Goal: Task Accomplishment & Management: Complete application form

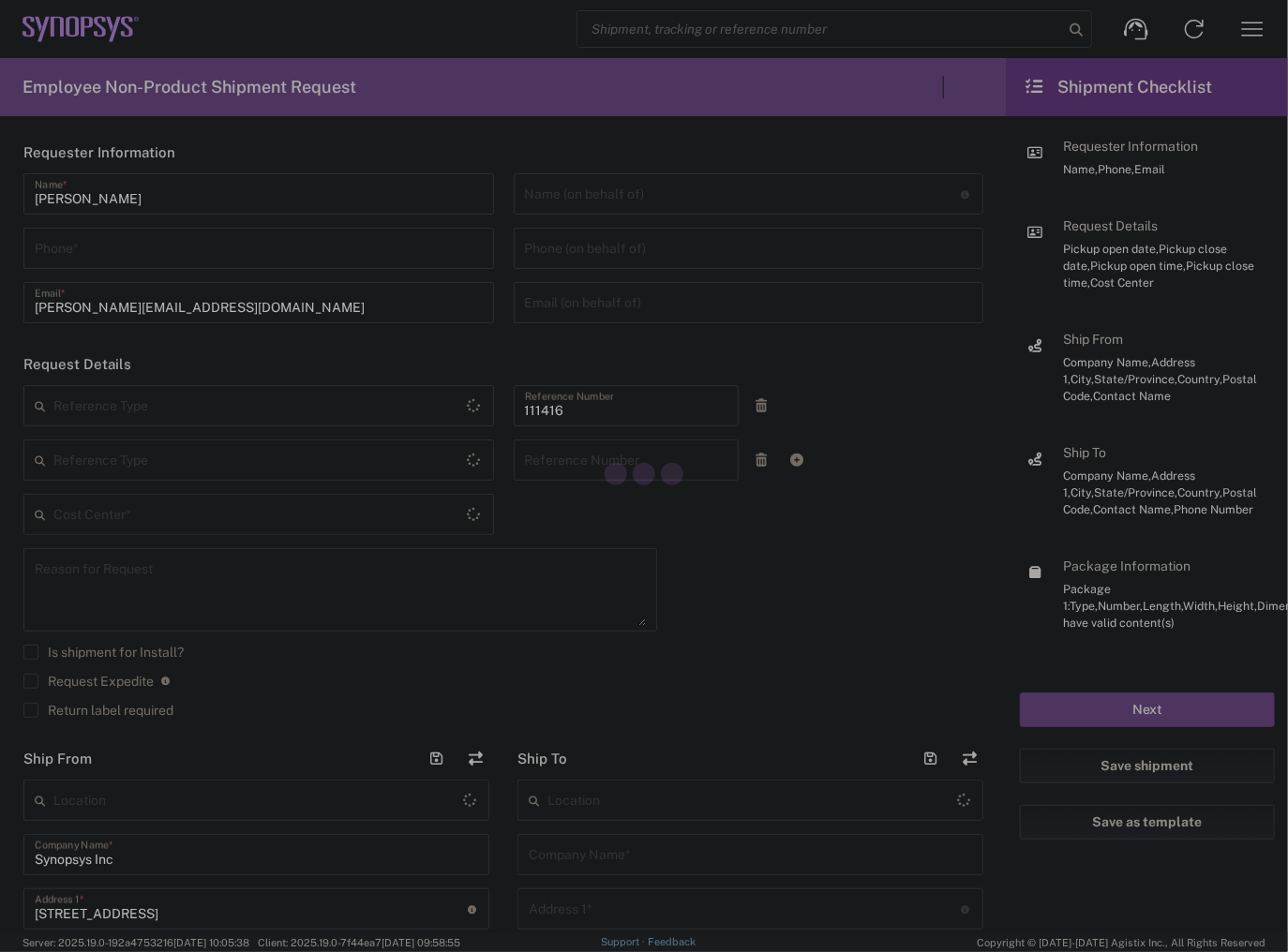
type input "Department"
type input "US01, SIG, IT Platform Products 111416"
type input "[GEOGRAPHIC_DATA]"
type input "Delivered at Place"
type input "5087260294"
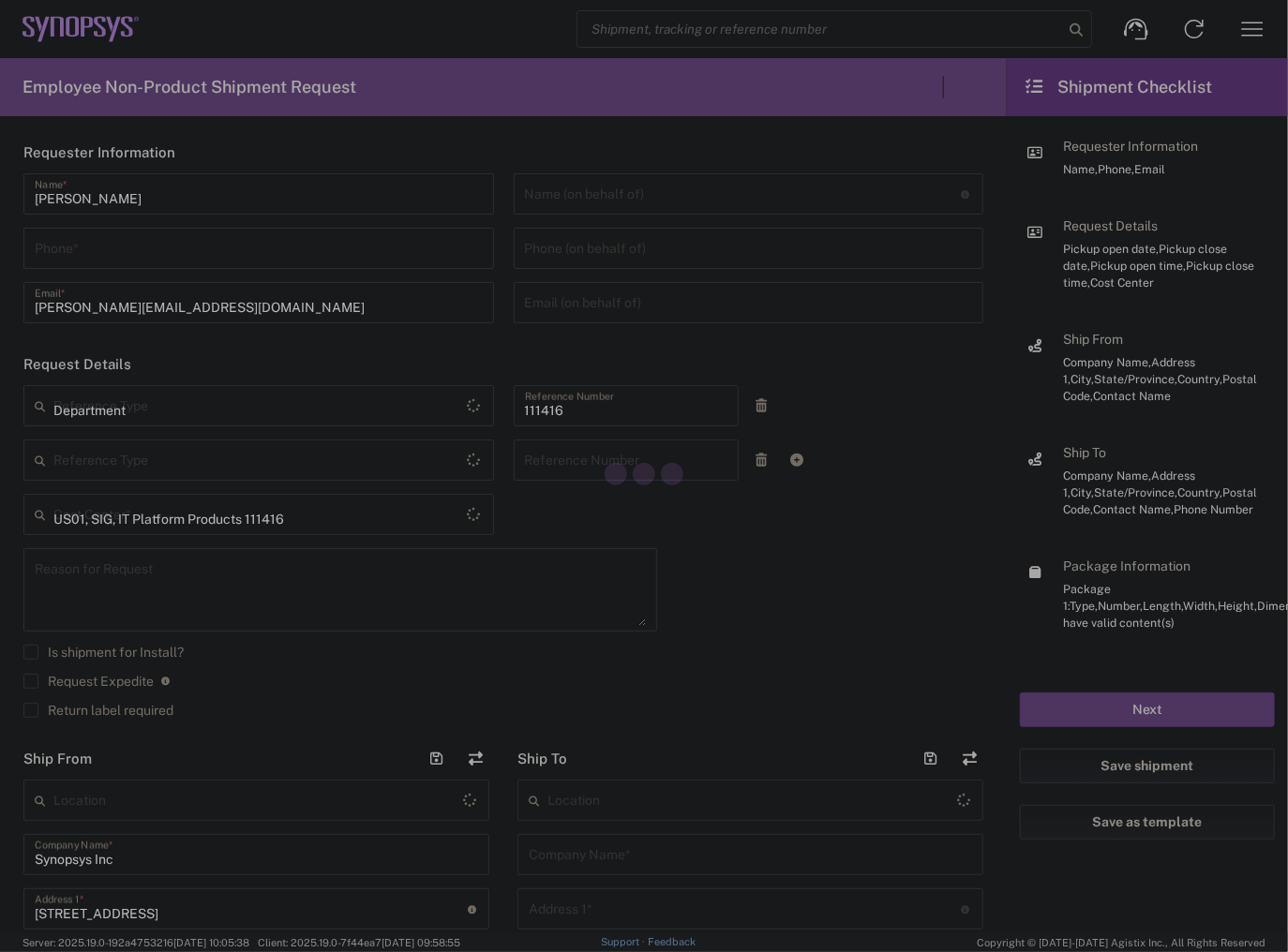
type input "5087260294"
type input "[US_STATE]"
type input "[GEOGRAPHIC_DATA]"
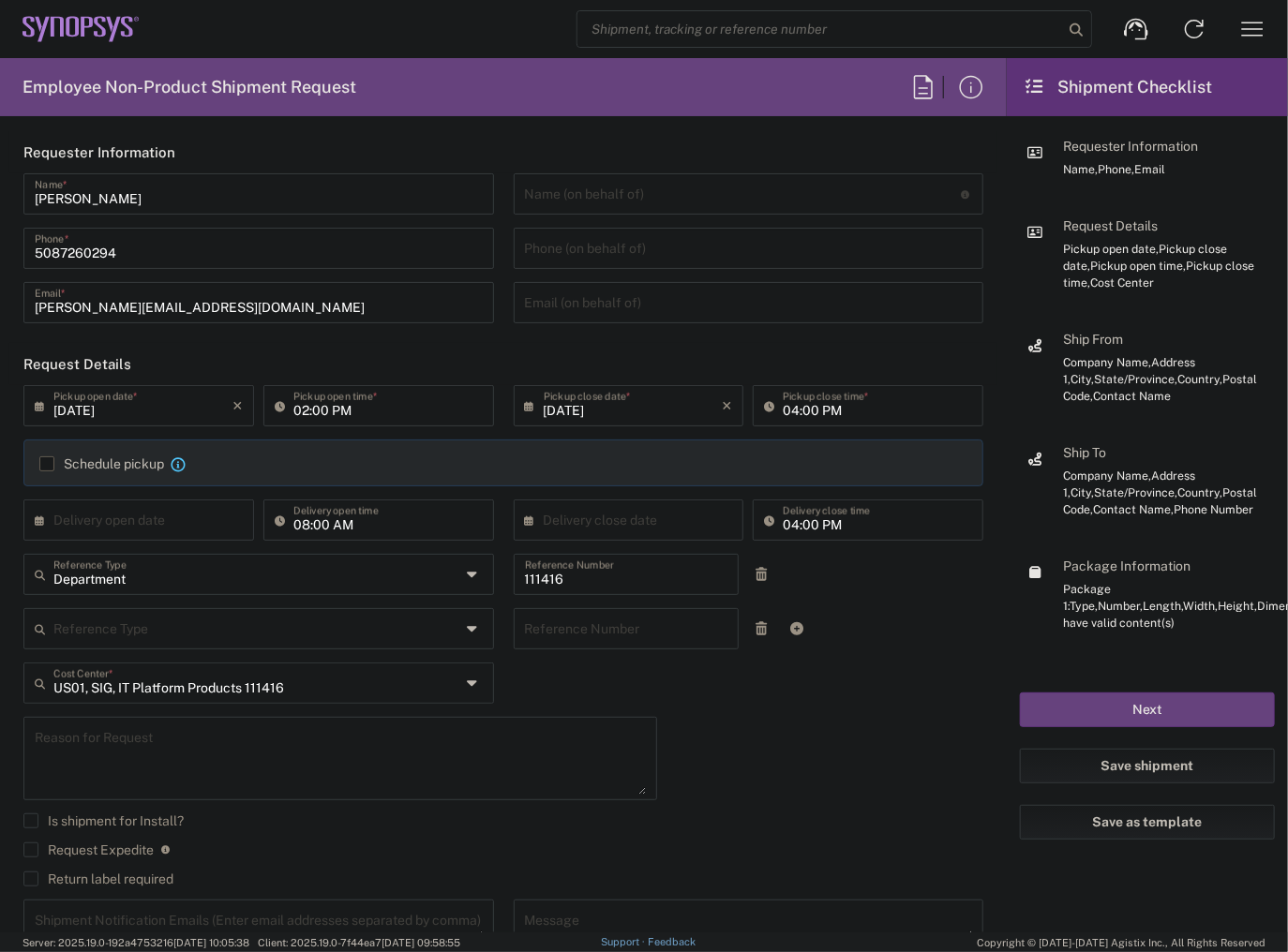
type input "5087260294"
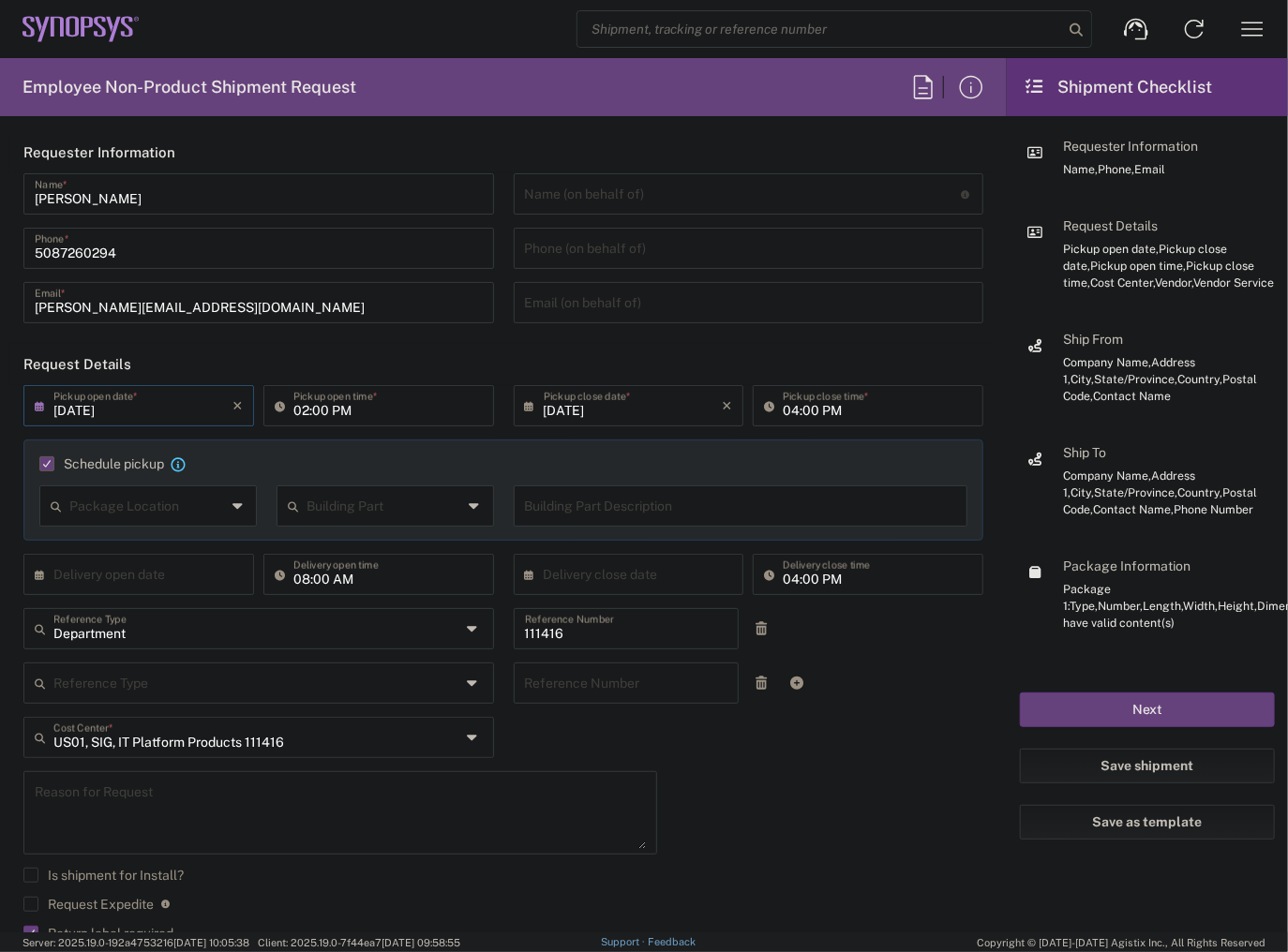
type input "[DATE]"
type input "05:00 PM"
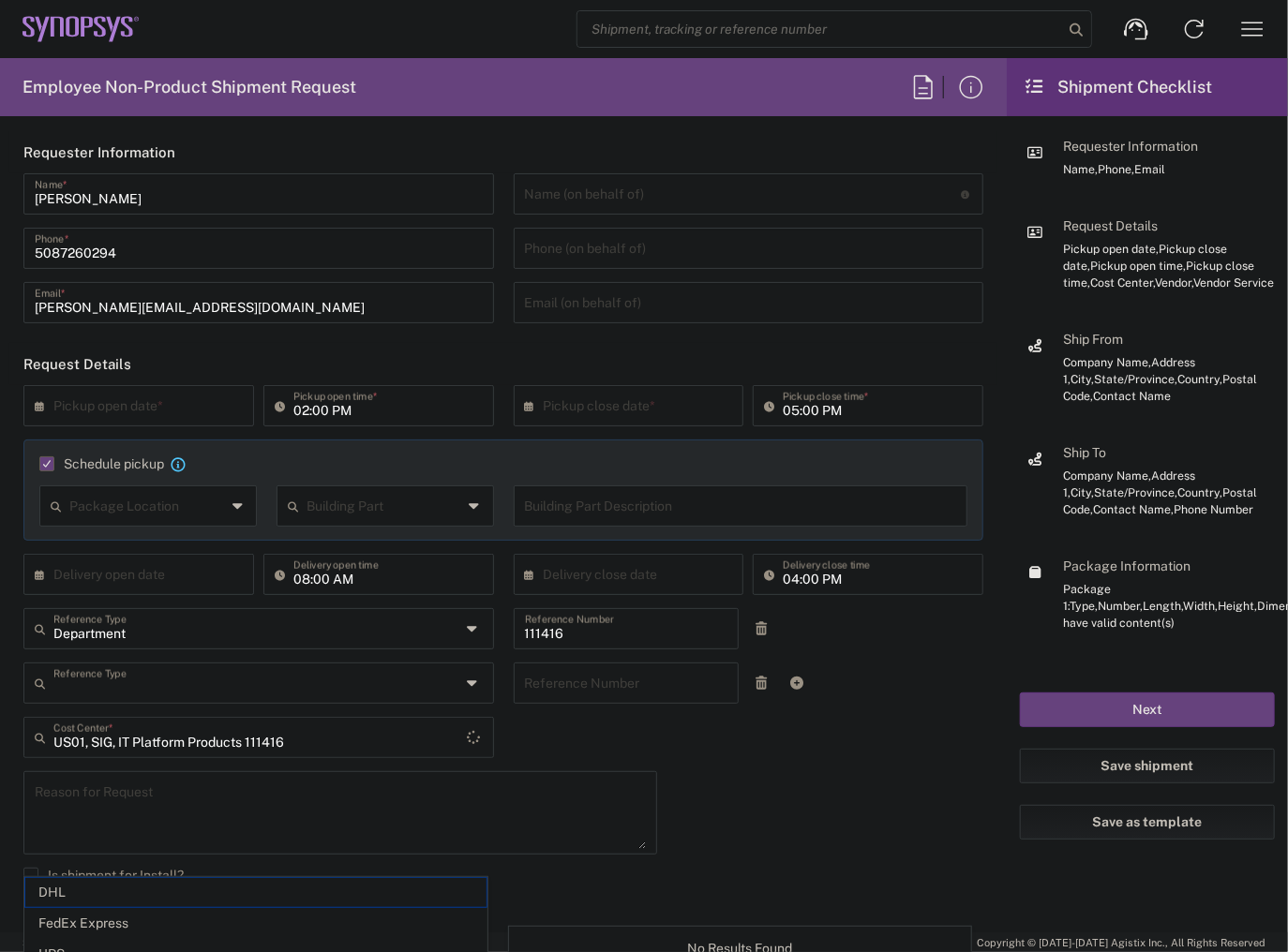
type input "Department"
type input "1"
type input "Marlboro US04"
type input "Sender/Shipper"
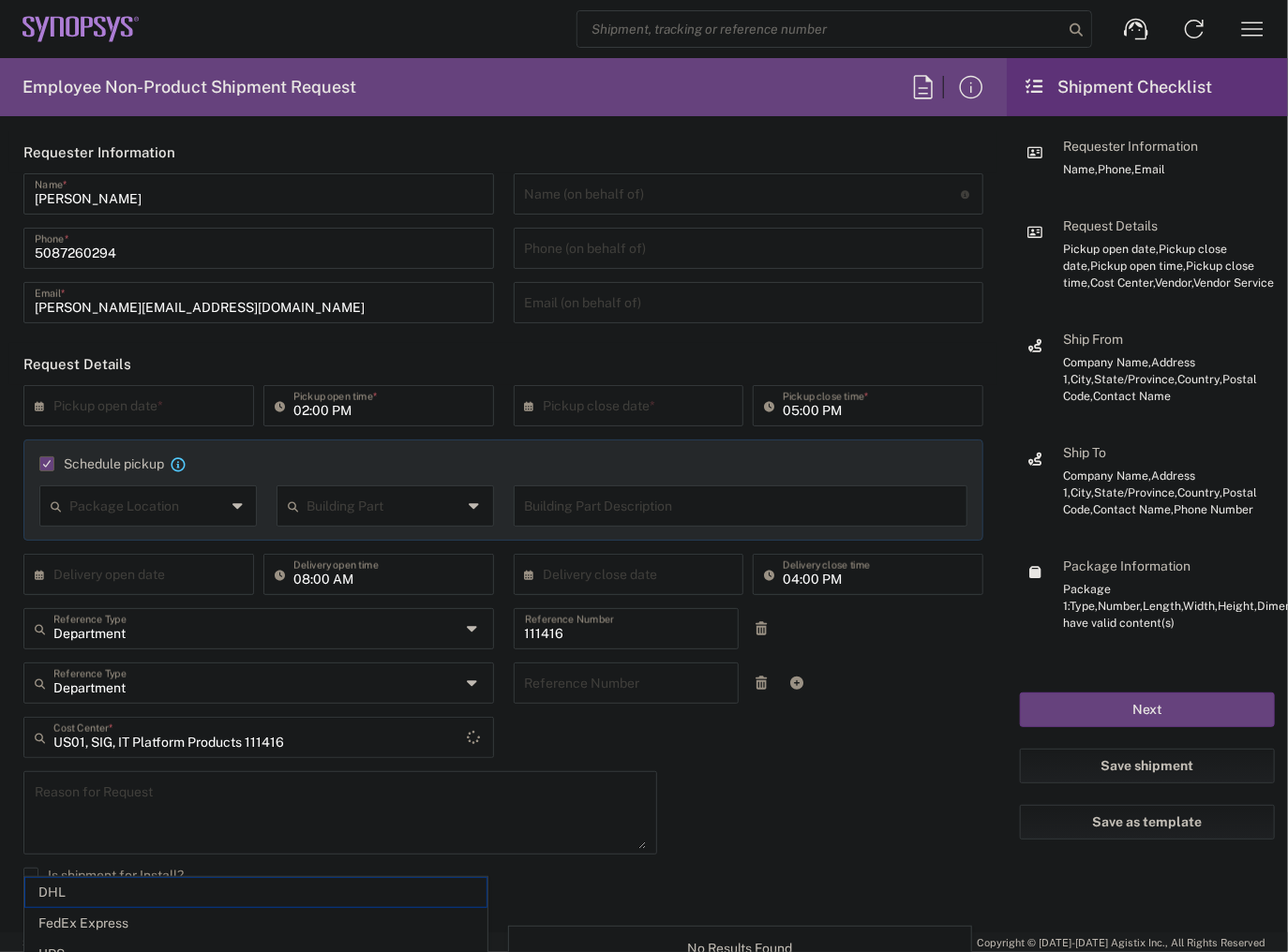
type input "FedEx Express"
type input "Large Box"
type input "[US_STATE]"
type input "2Day"
type textarea "Tech Refresh"
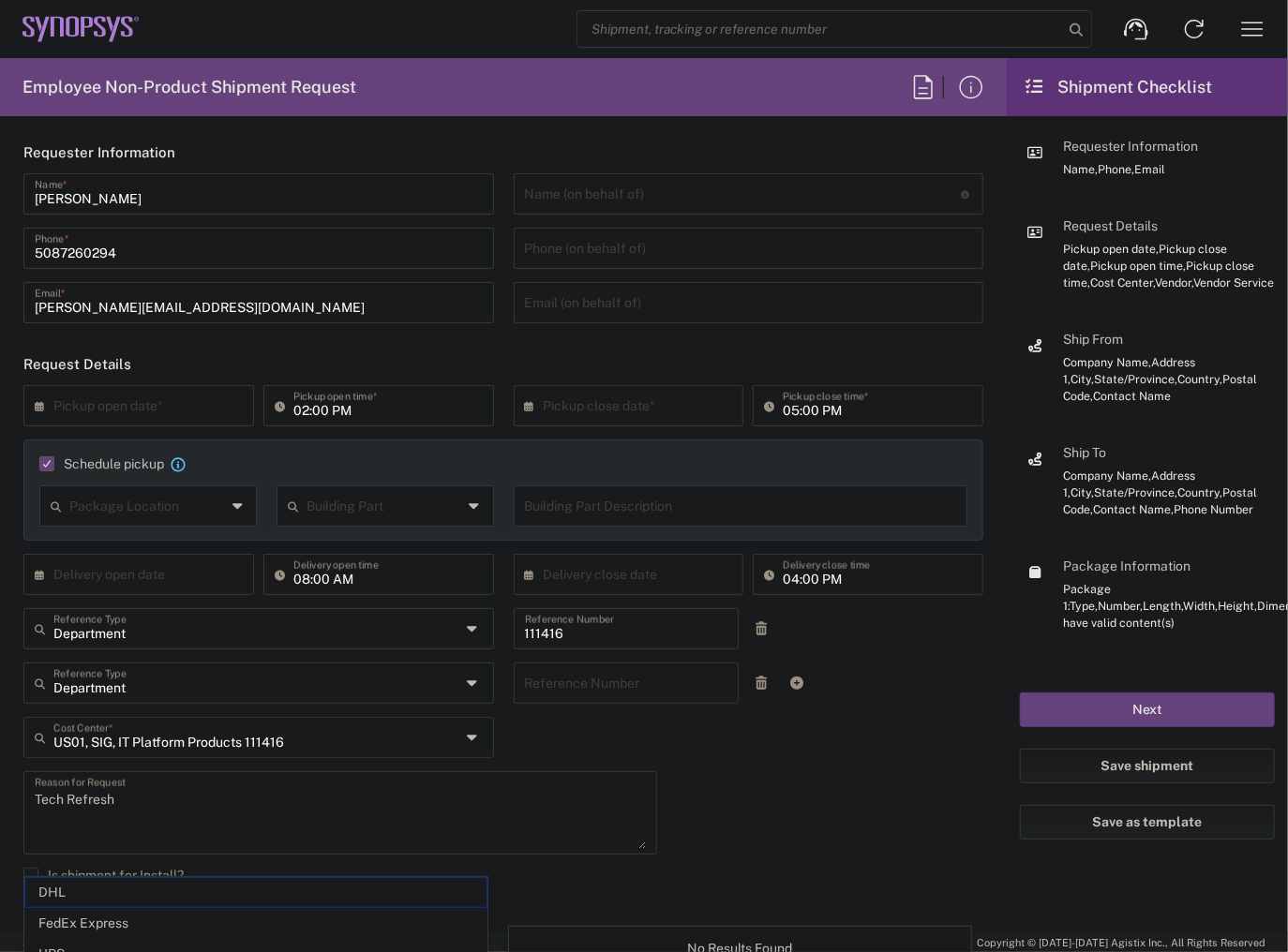
type input "5"
type input "Synopsys Inc"
click at [92, 409] on input "text" at bounding box center [142, 404] width 179 height 33
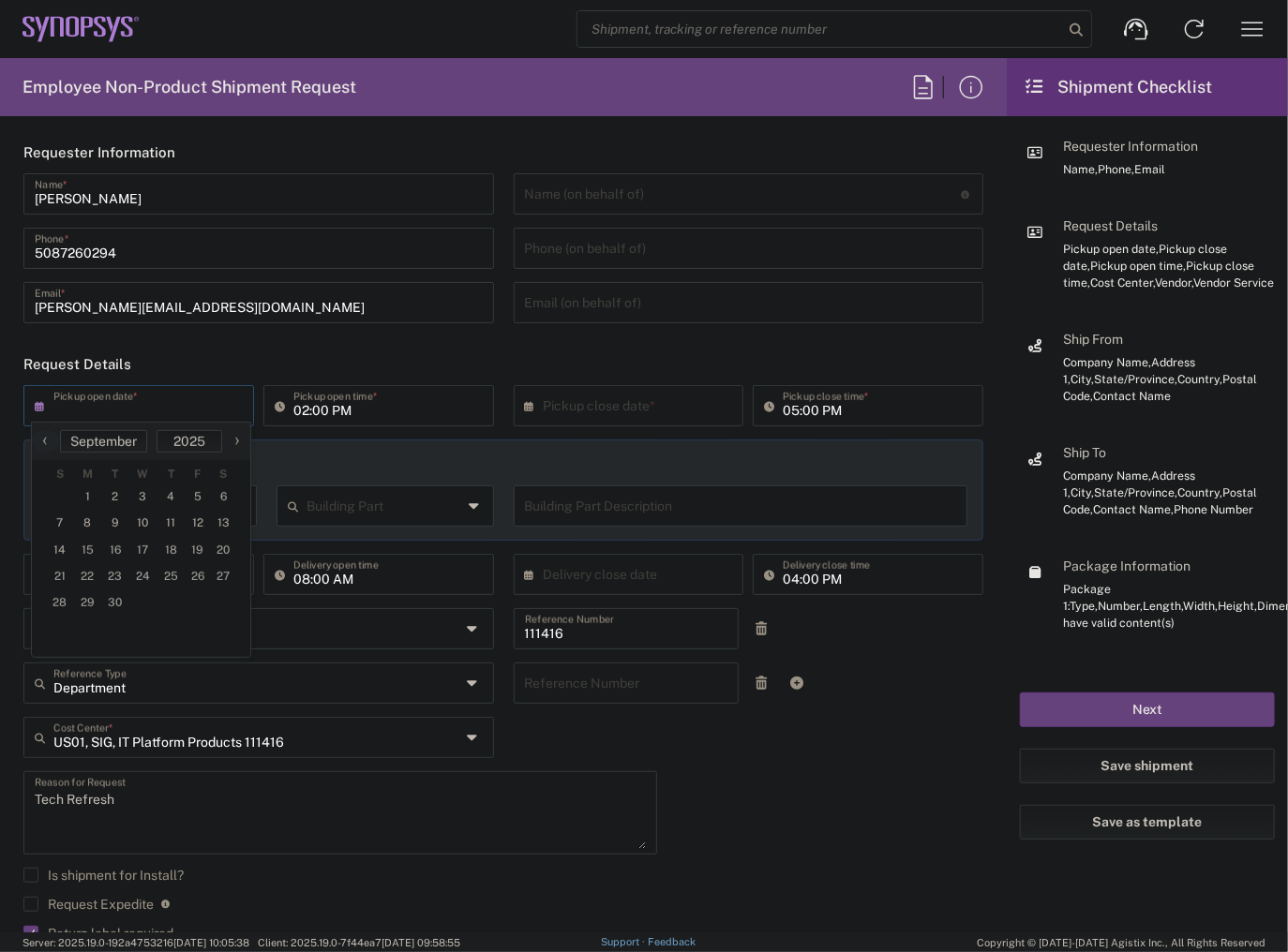
click at [39, 402] on icon at bounding box center [45, 405] width 19 height 30
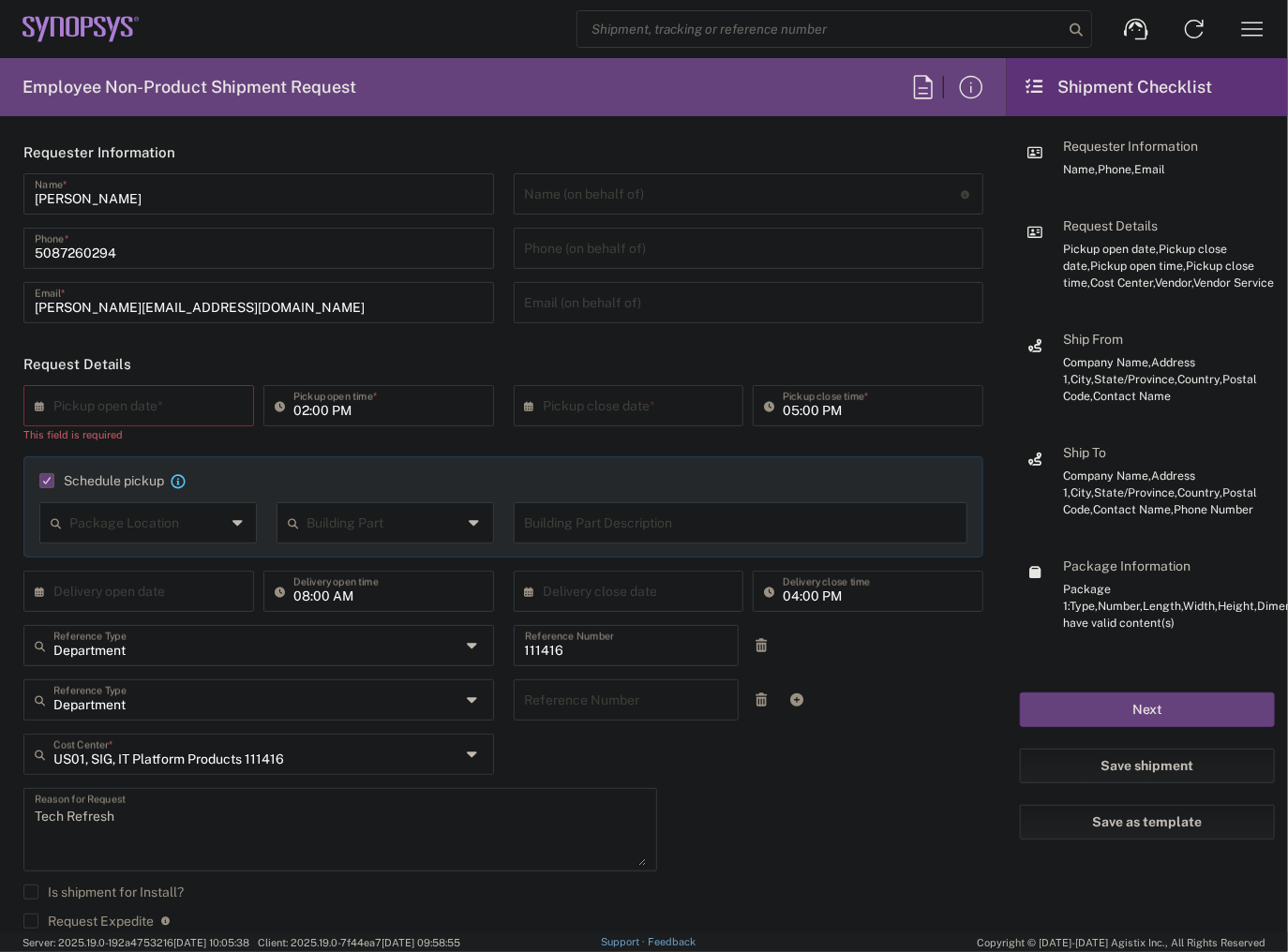
click at [35, 408] on icon at bounding box center [45, 405] width 19 height 30
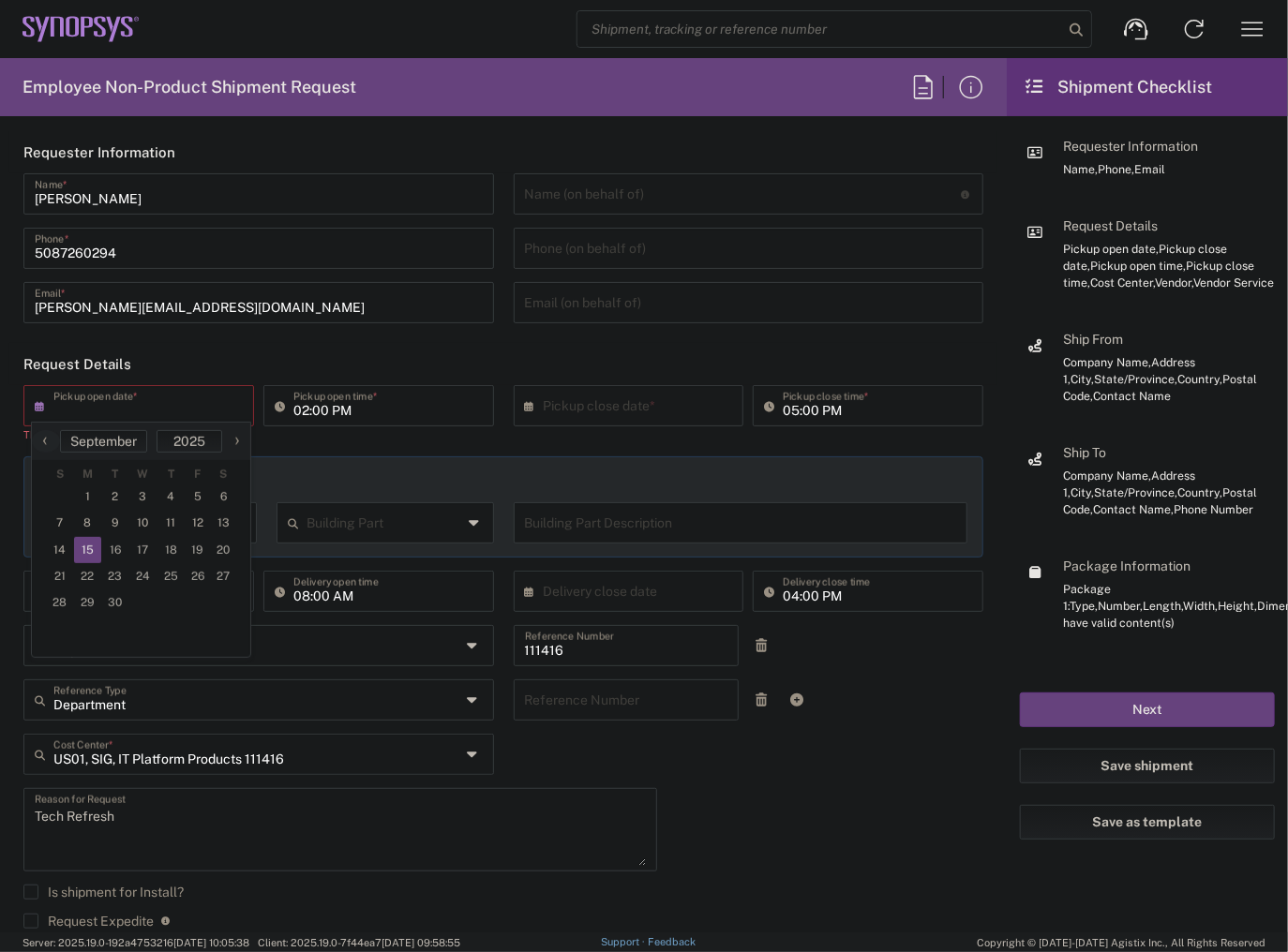
click at [84, 545] on span "15" at bounding box center [88, 550] width 28 height 27
type input "[DATE]"
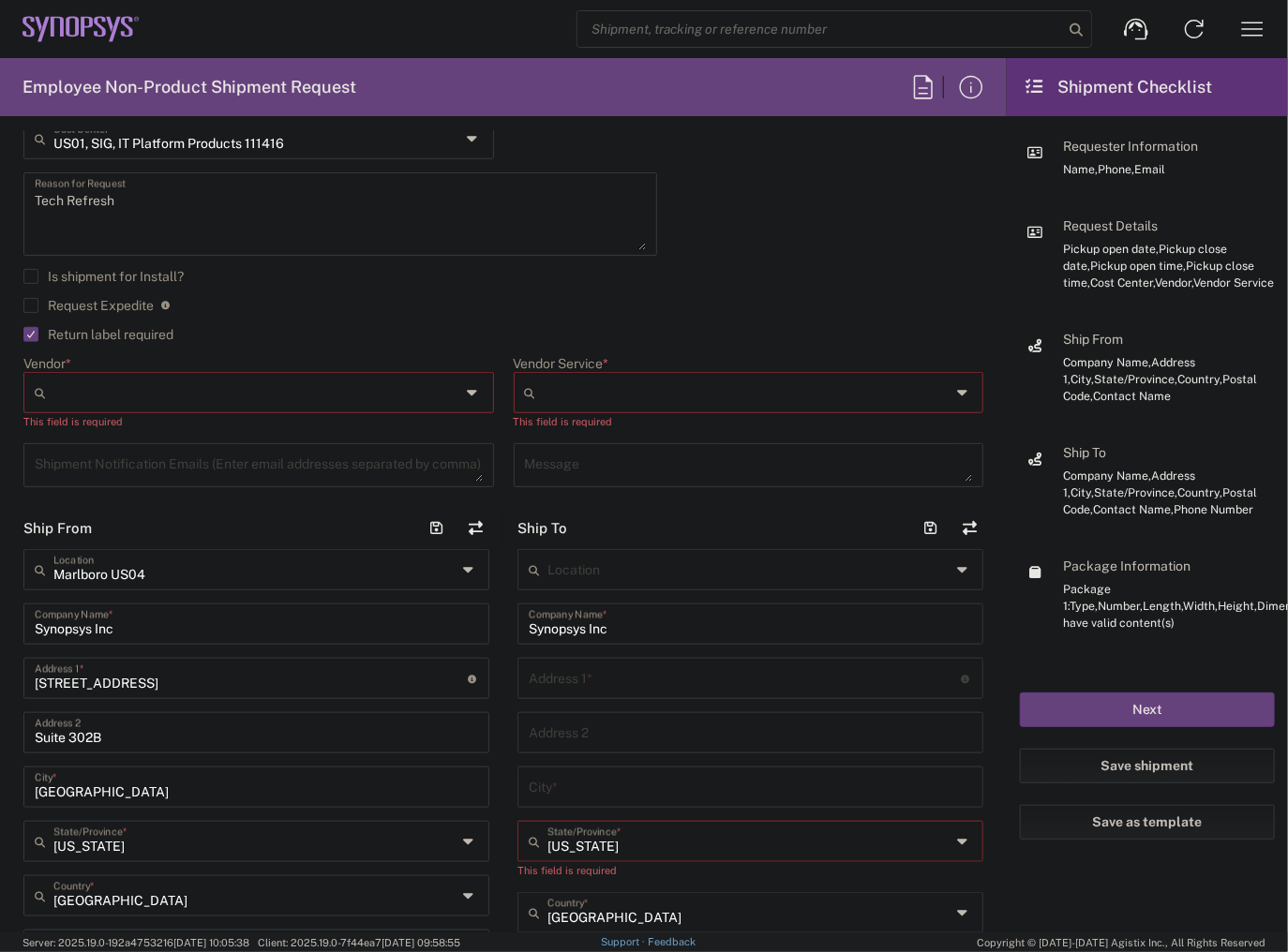
scroll to position [600, 0]
click at [199, 389] on input "Vendor *" at bounding box center [257, 392] width 408 height 30
click at [128, 459] on span "FedEx Express" at bounding box center [256, 462] width 462 height 29
type input "FedEx Express"
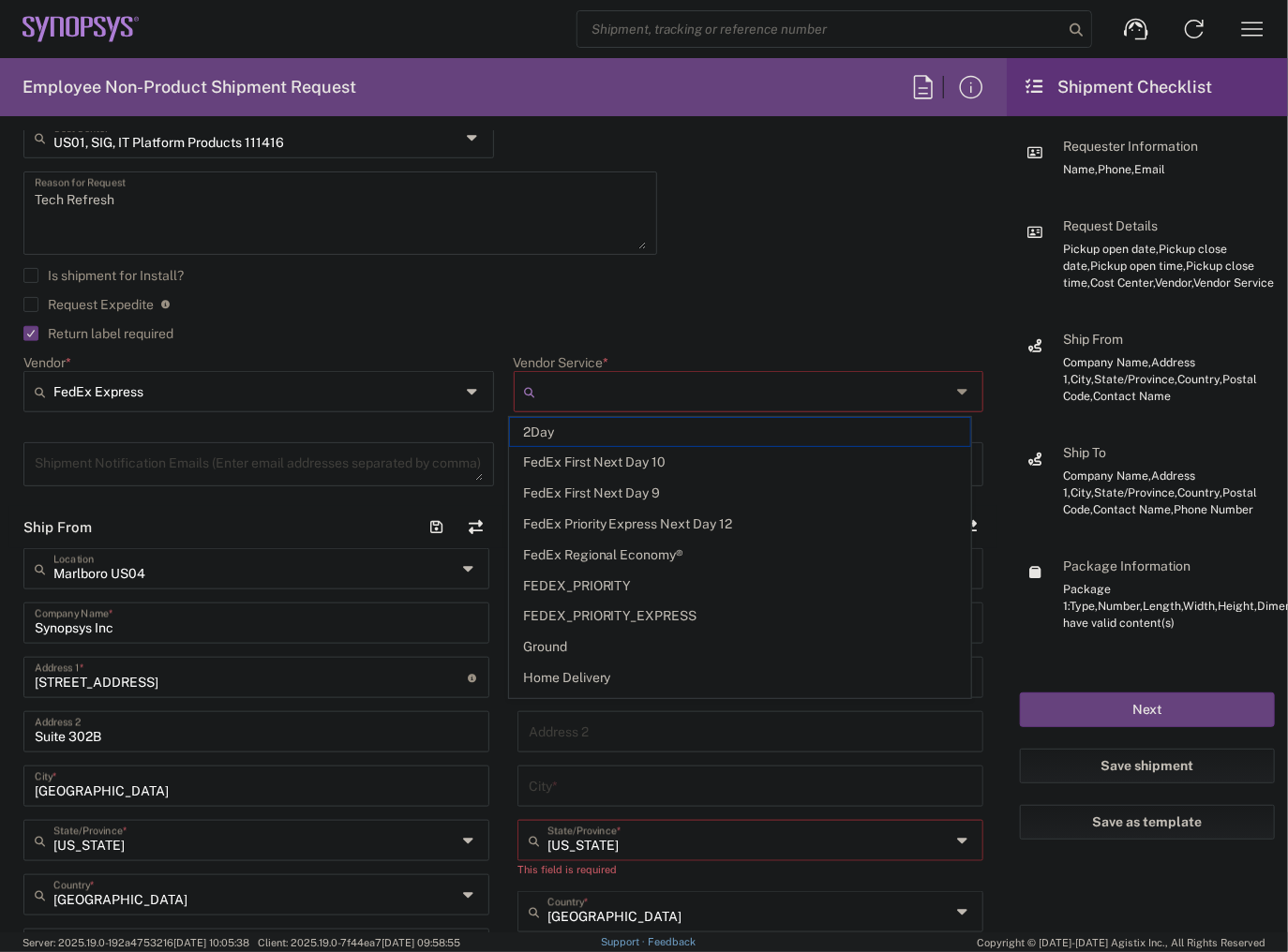
click at [607, 386] on input "Vendor Service *" at bounding box center [748, 392] width 408 height 30
click at [606, 431] on span "2Day" at bounding box center [740, 432] width 462 height 29
type input "2Day"
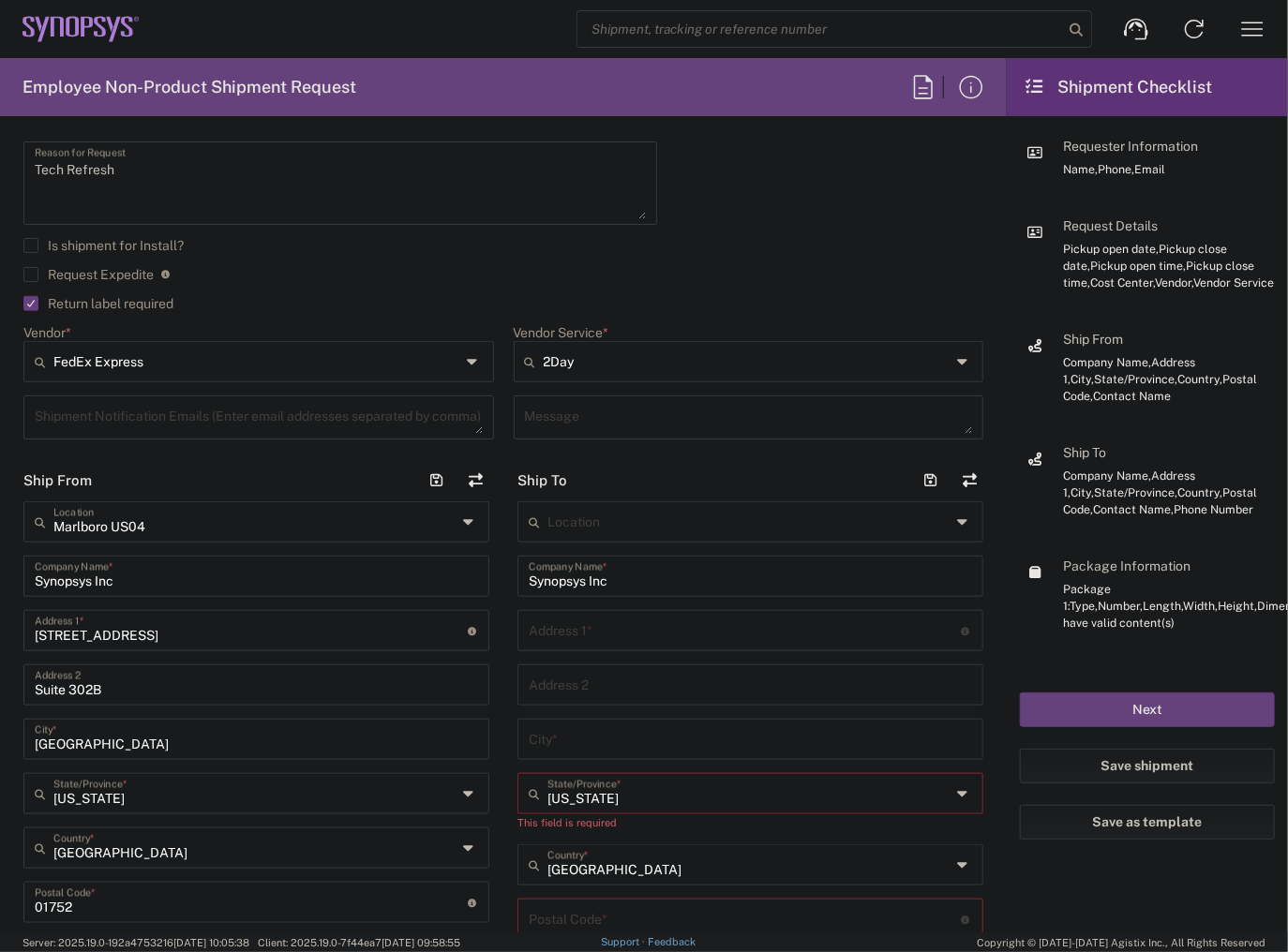
scroll to position [674, 0]
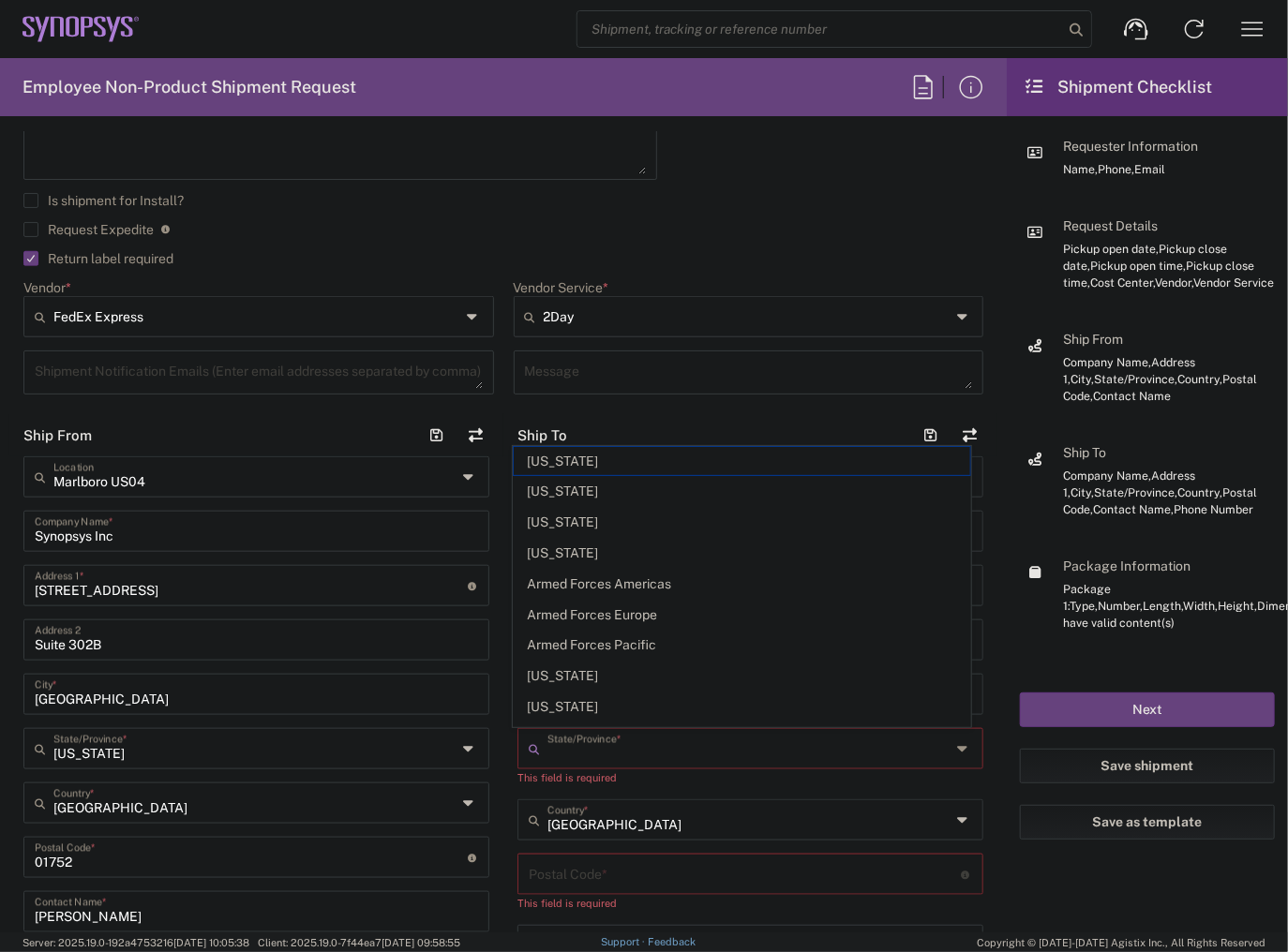
click at [590, 755] on input "text" at bounding box center [749, 746] width 403 height 33
click at [496, 629] on main "Marlboro US04 Location [GEOGRAPHIC_DATA] US04 Synopsys Inc Company Name * 11 Ap…" at bounding box center [256, 798] width 494 height 682
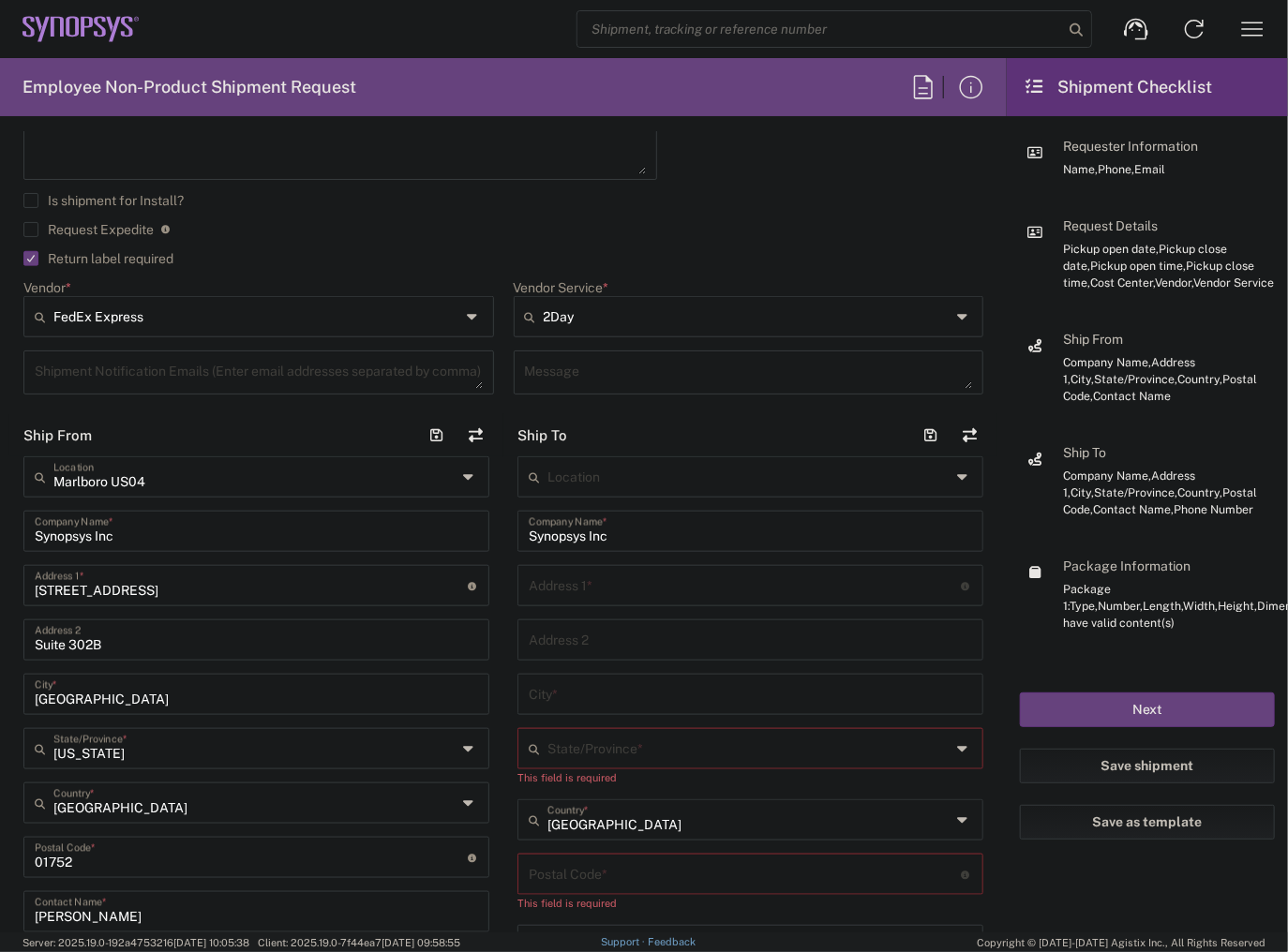
click at [653, 736] on input "text" at bounding box center [749, 746] width 403 height 33
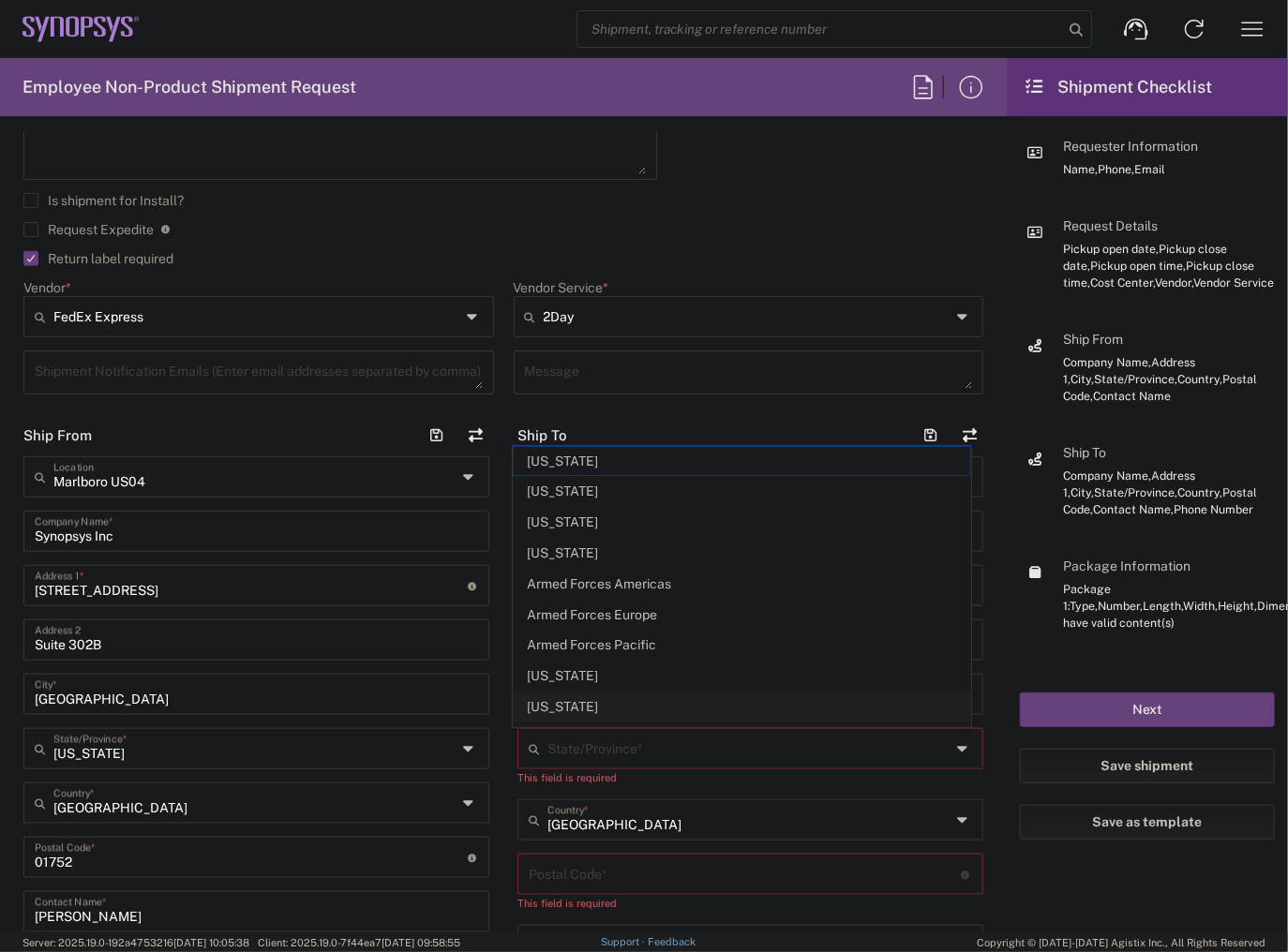
click at [613, 702] on span "[US_STATE]" at bounding box center [742, 707] width 457 height 29
type input "[US_STATE]"
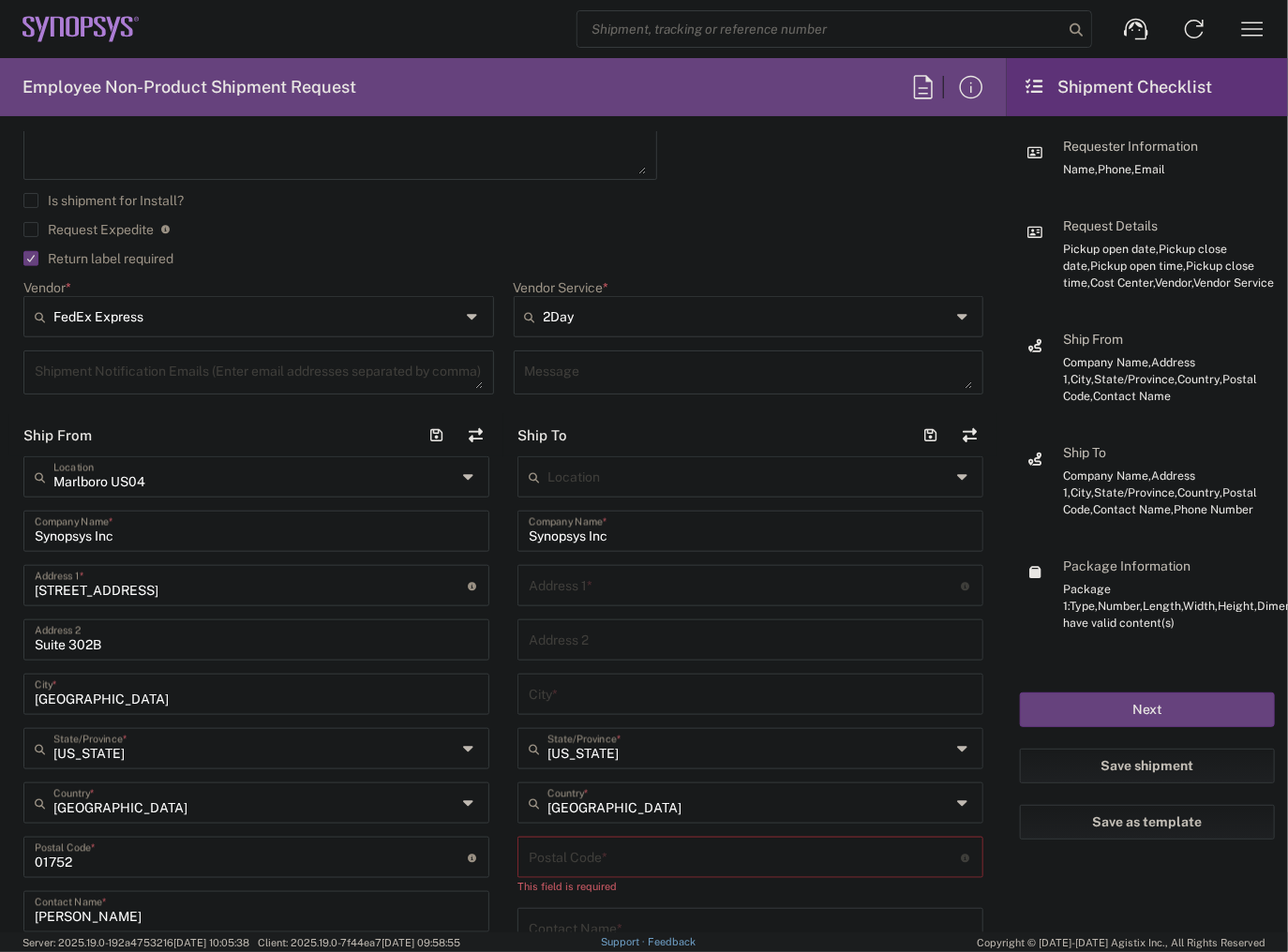
click at [592, 856] on input "undefined" at bounding box center [745, 855] width 433 height 33
click at [591, 847] on input "undefined" at bounding box center [745, 855] width 433 height 33
paste input "80921"
type input "80921"
click at [496, 735] on main "Marlboro US04 Location [GEOGRAPHIC_DATA] US04 Synopsys Inc Company Name * 11 Ap…" at bounding box center [256, 798] width 494 height 682
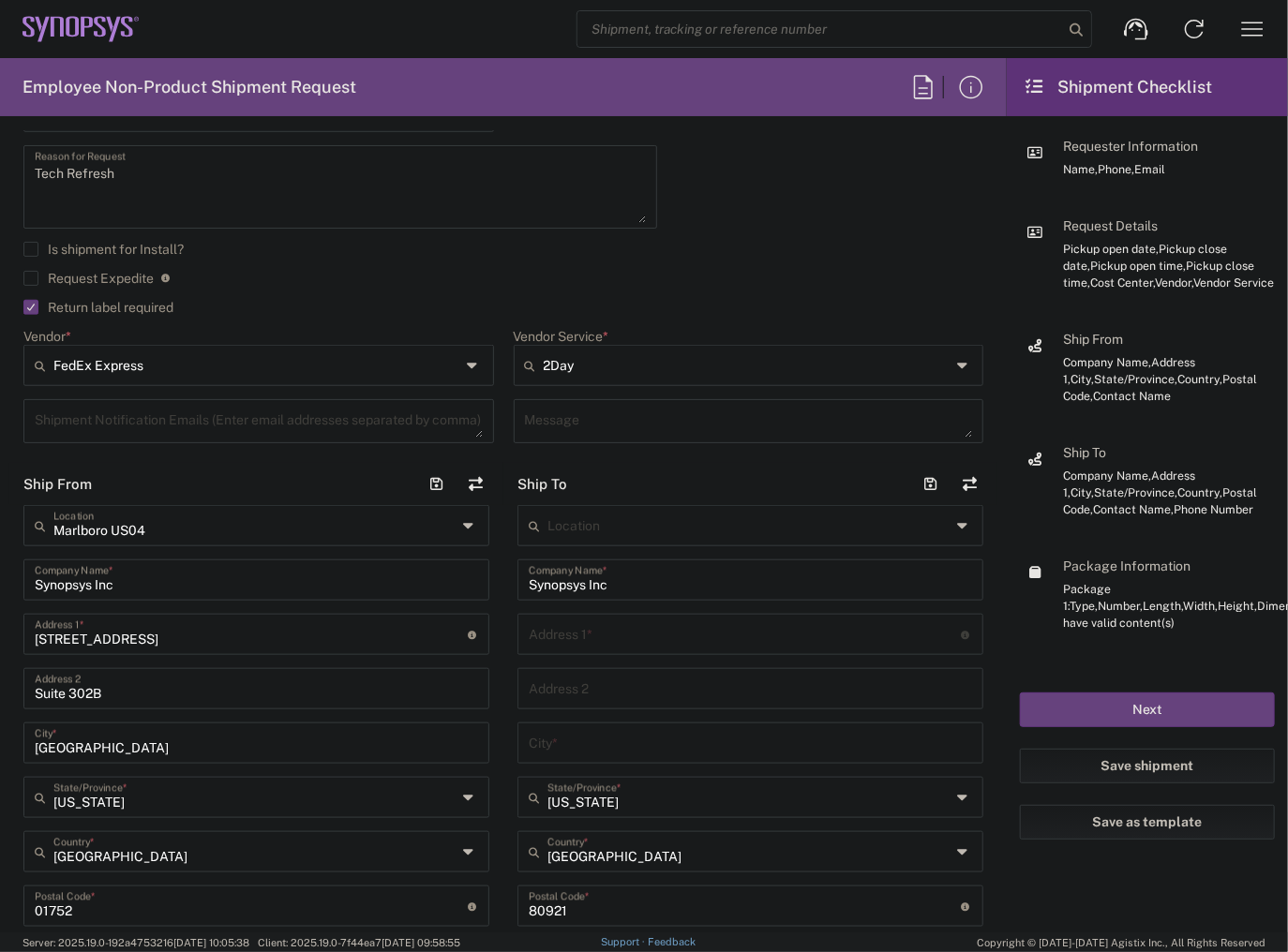
scroll to position [600, 0]
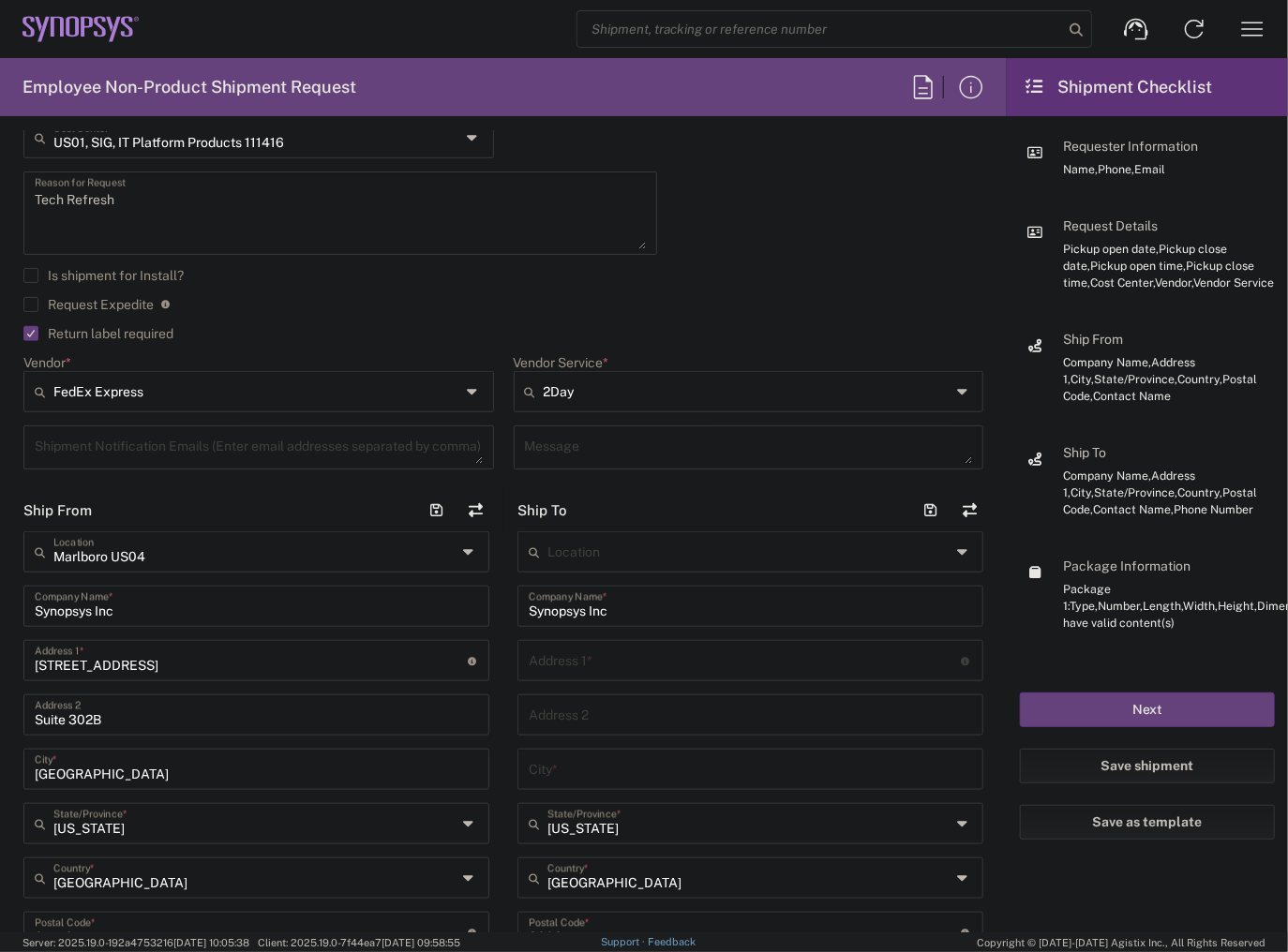
click at [577, 665] on input "text" at bounding box center [745, 658] width 433 height 33
paste input "[STREET_ADDRESS]"
drag, startPoint x: 646, startPoint y: 664, endPoint x: 717, endPoint y: 663, distance: 71.0
click at [717, 663] on input "[STREET_ADDRESS]" at bounding box center [745, 658] width 433 height 33
type input "[STREET_ADDRESS]"
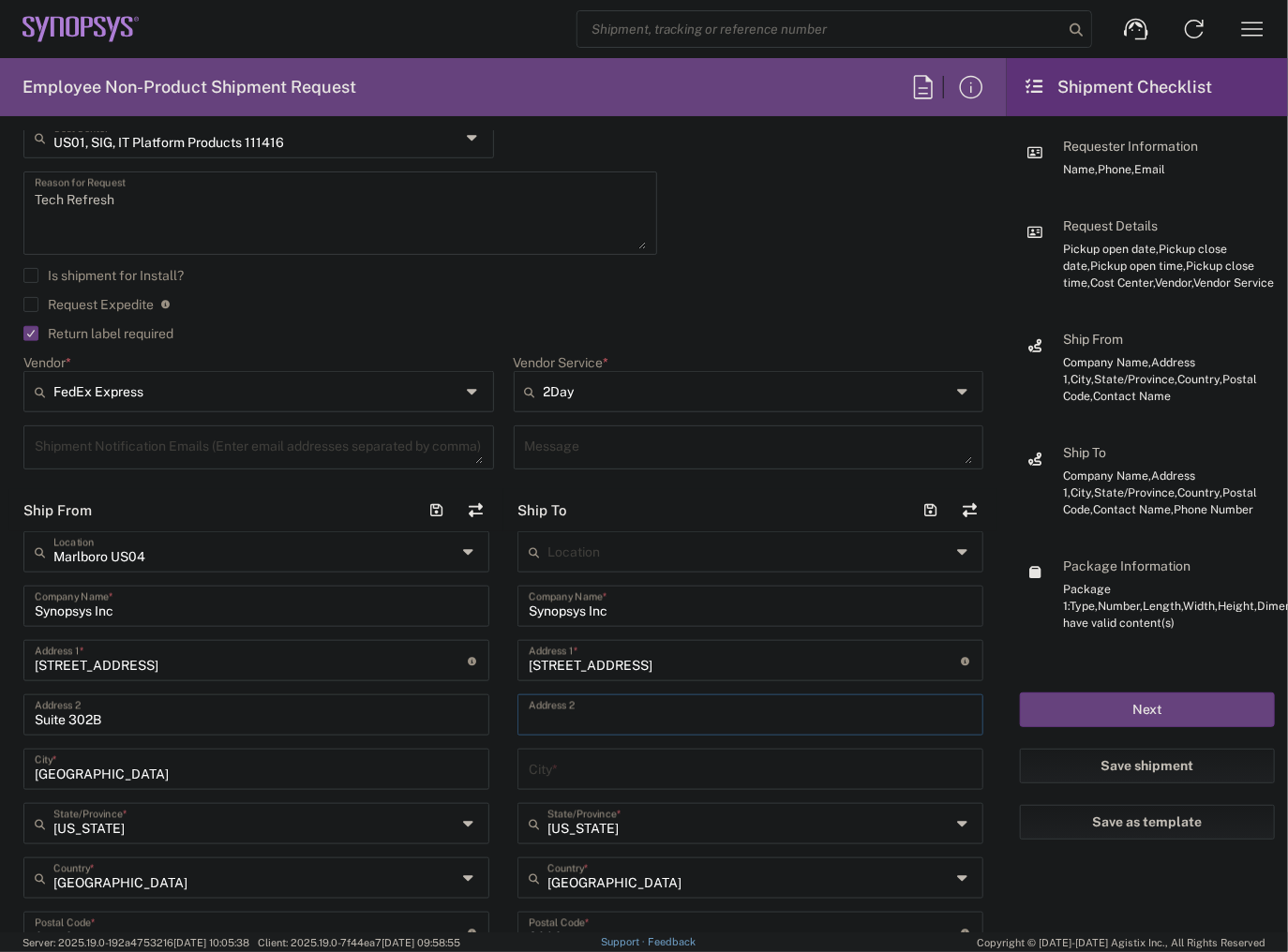
click at [623, 708] on input "text" at bounding box center [751, 713] width 444 height 33
paste input "Suite 110"
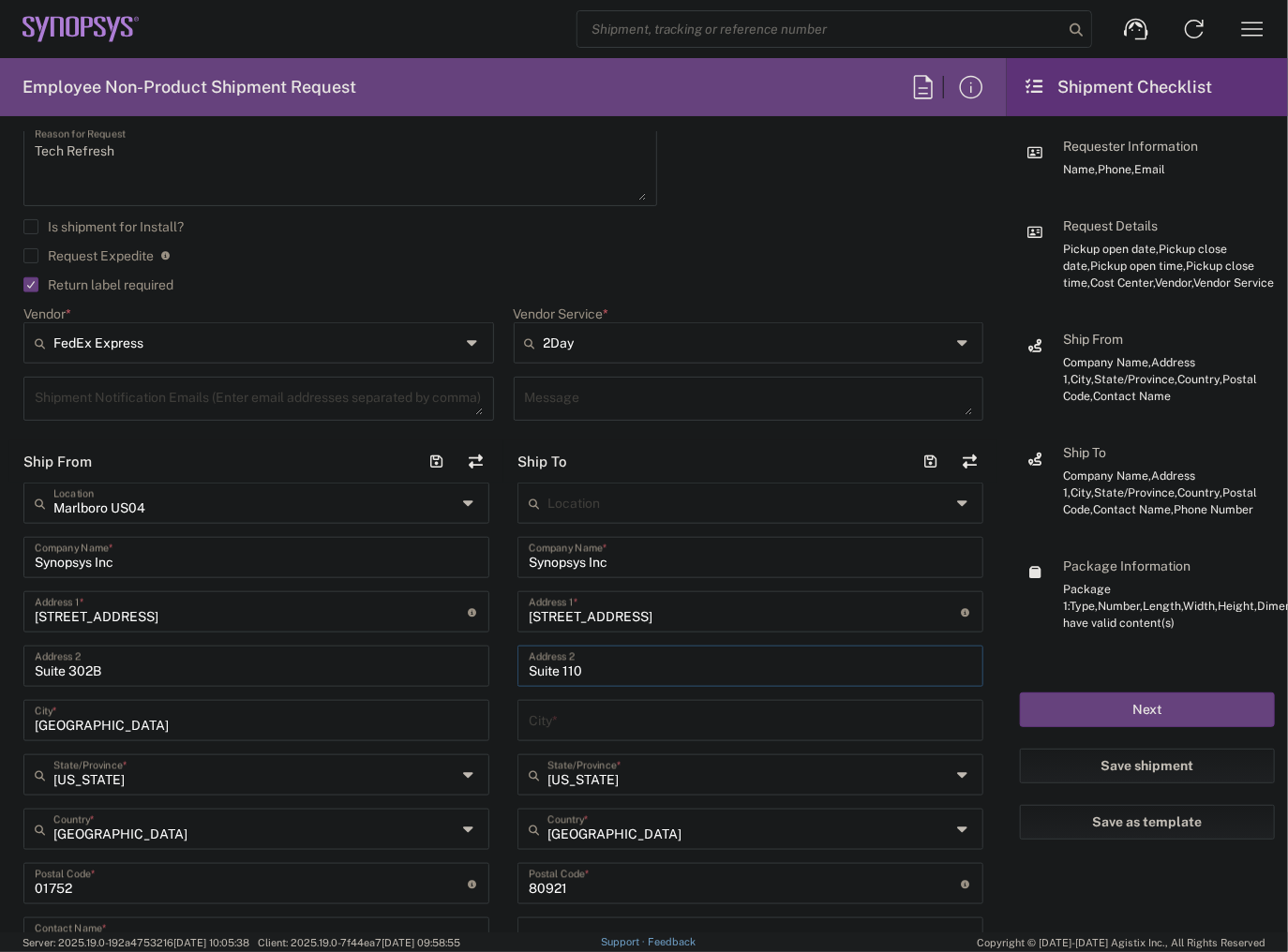
scroll to position [674, 0]
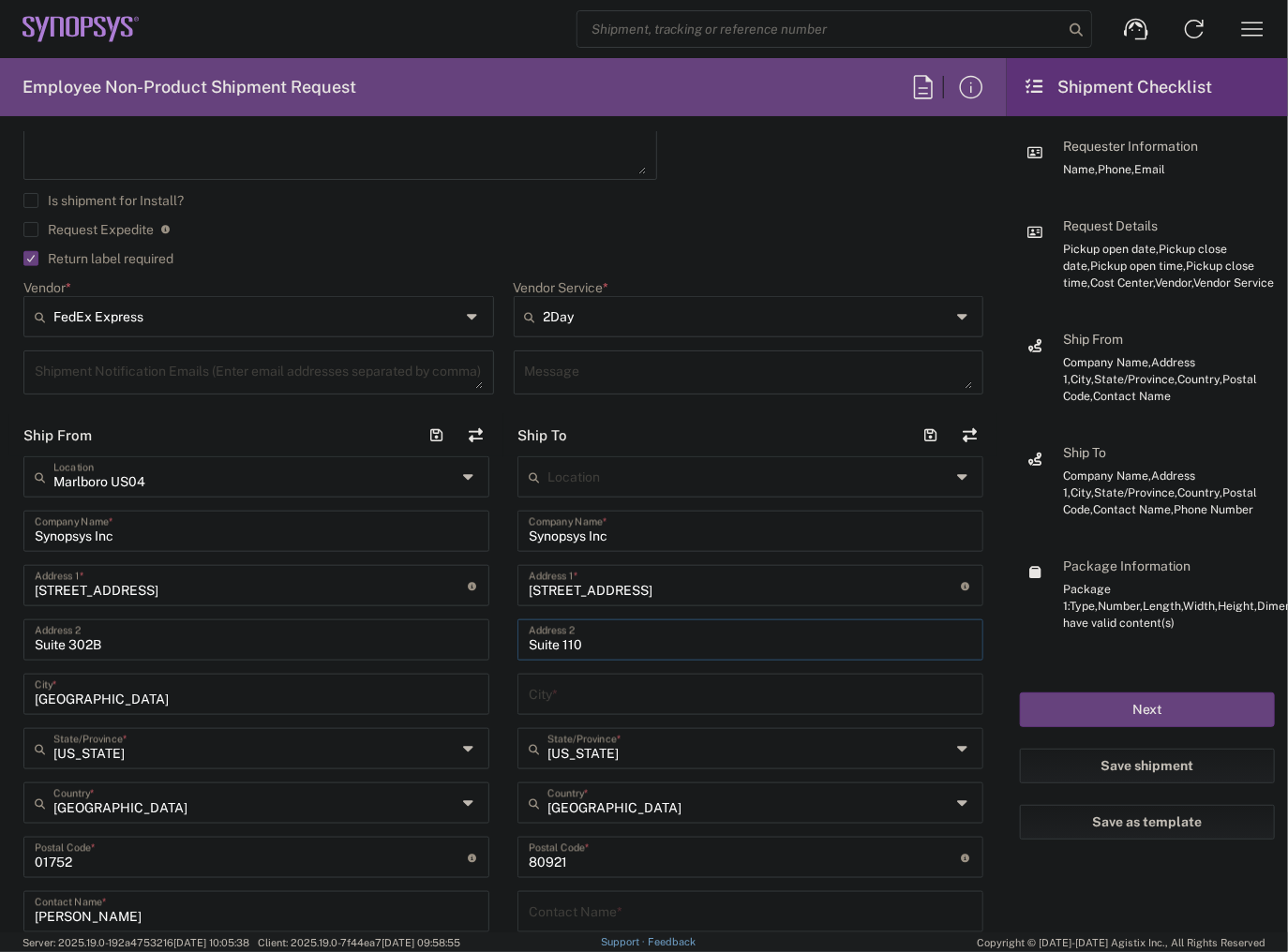
type input "Suite 110"
click at [562, 688] on input "text" at bounding box center [751, 692] width 444 height 33
click at [577, 701] on input "text" at bounding box center [751, 692] width 444 height 33
paste input "[US_STATE][GEOGRAPHIC_DATA]"
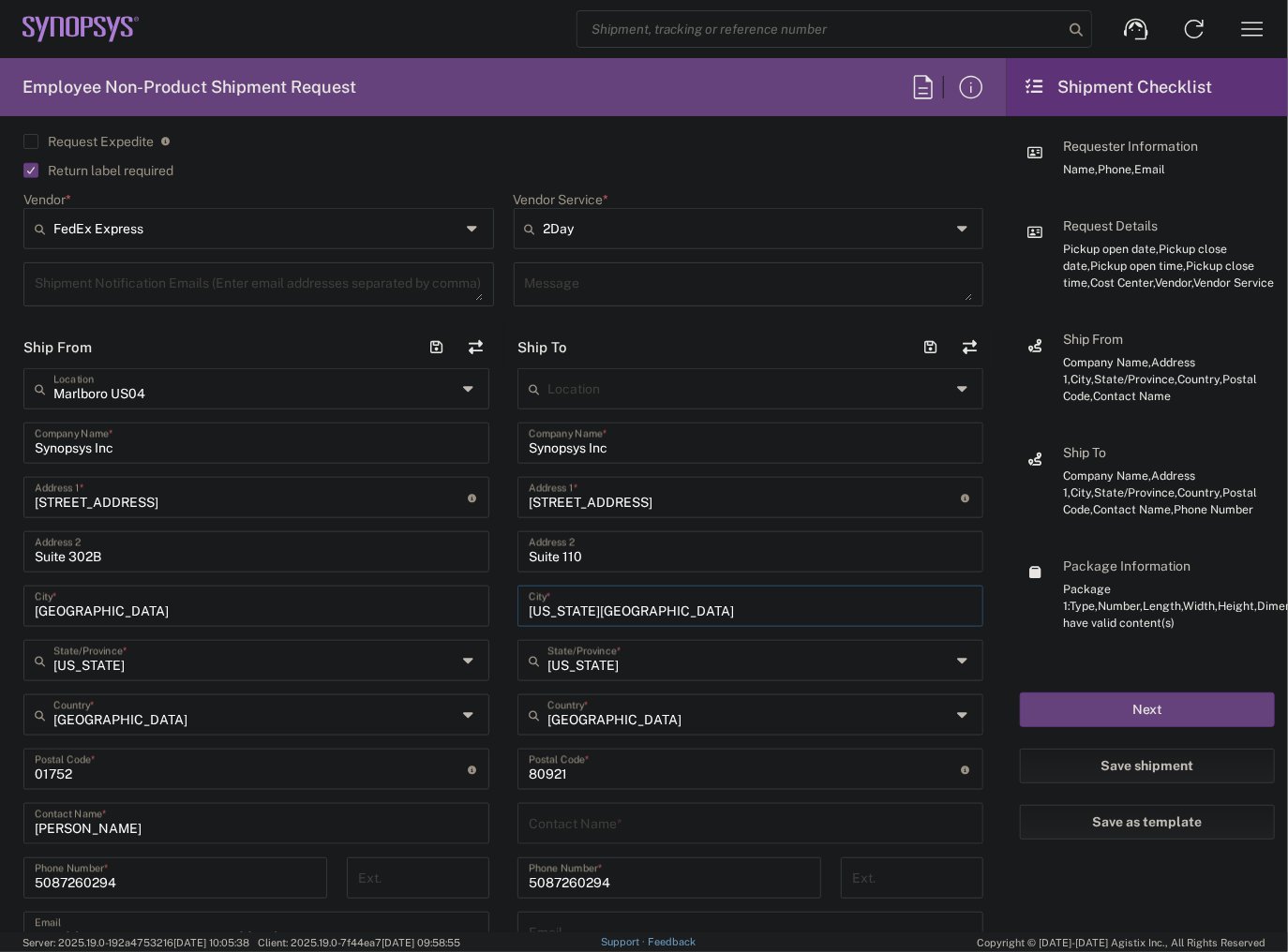
scroll to position [899, 0]
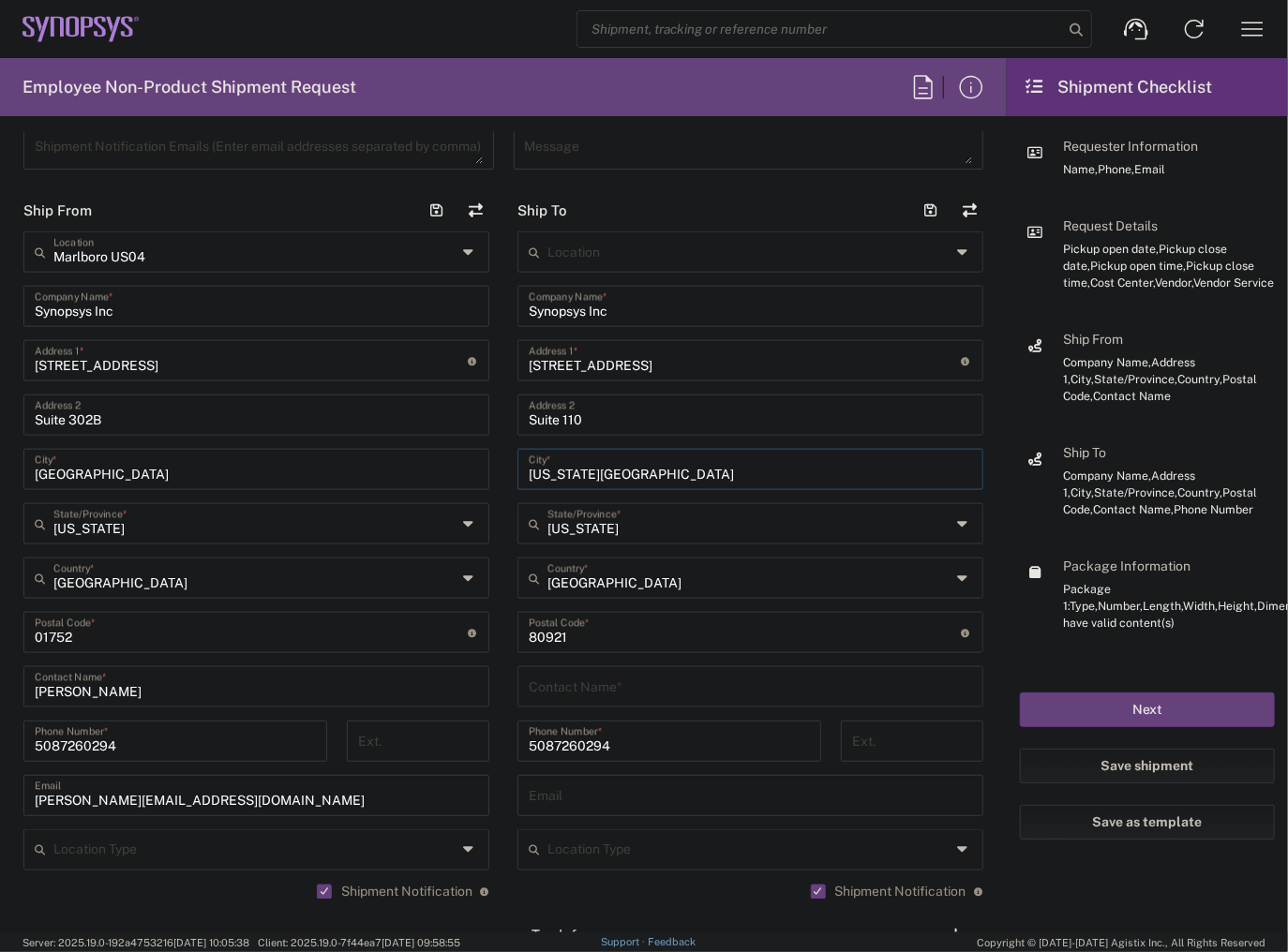
type input "[US_STATE][GEOGRAPHIC_DATA]"
click at [650, 686] on input "text" at bounding box center [751, 685] width 444 height 33
click at [653, 693] on input "text" at bounding box center [751, 685] width 444 height 33
paste input "[PERSON_NAME]"
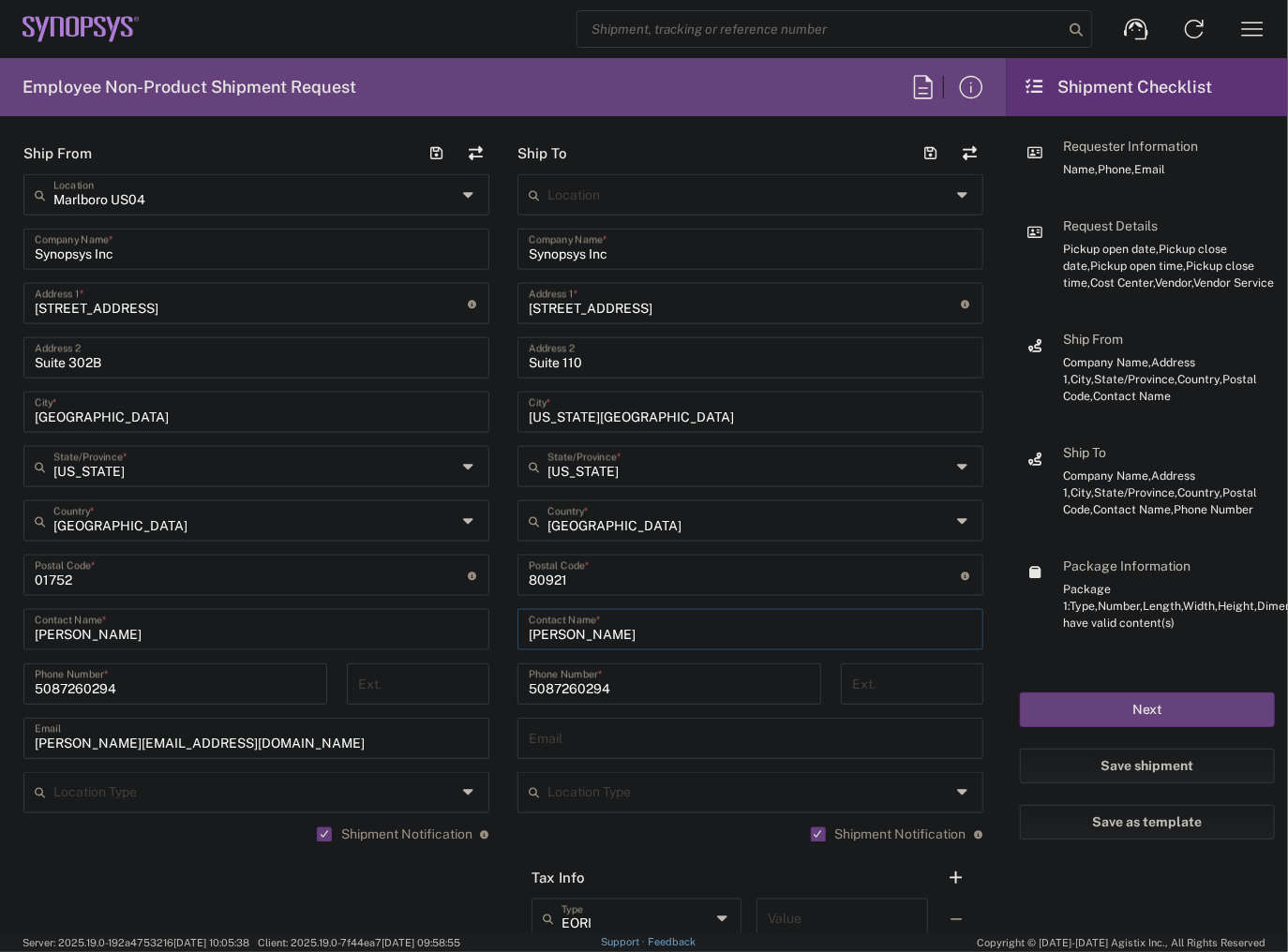
scroll to position [1124, 0]
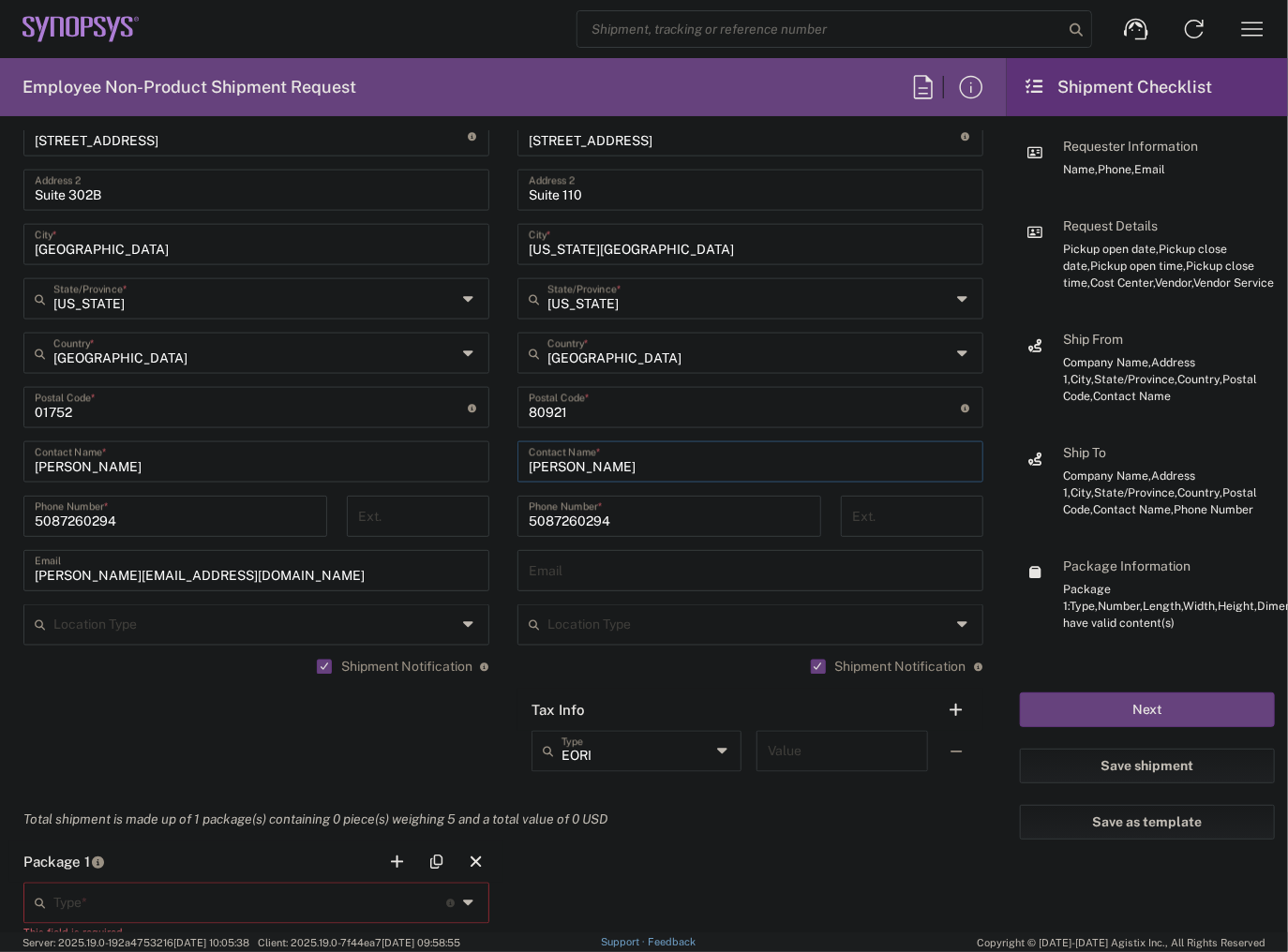
type input "[PERSON_NAME]"
click at [547, 574] on input "text" at bounding box center [751, 569] width 444 height 33
drag, startPoint x: 225, startPoint y: 580, endPoint x: -40, endPoint y: 587, distance: 265.1
click at [0, 587] on html "Shipment request Shipment tracking Employee non-product shipment request My shi…" at bounding box center [644, 476] width 1288 height 952
click at [648, 584] on input "text" at bounding box center [751, 569] width 444 height 33
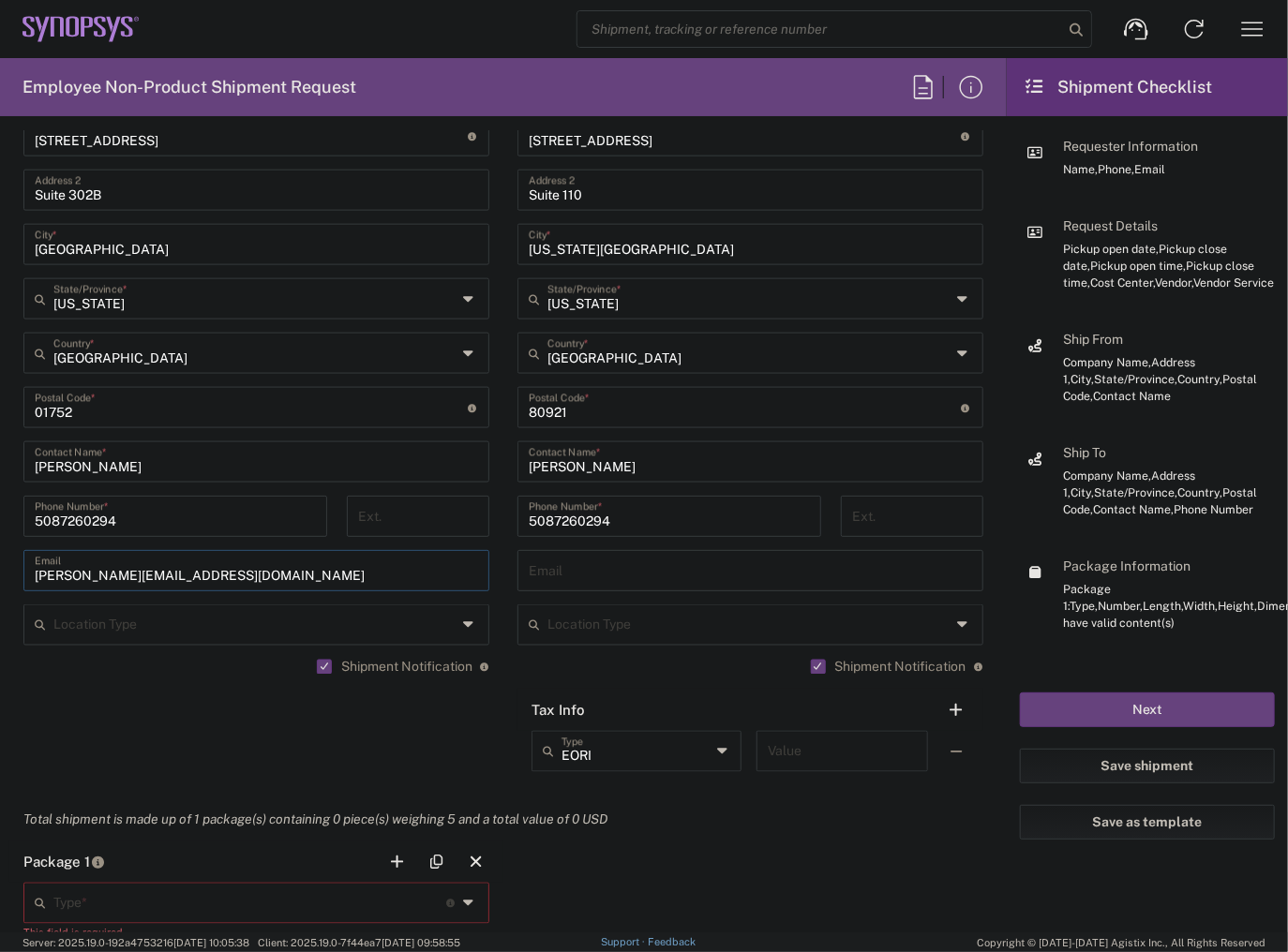
click at [648, 583] on input "text" at bounding box center [751, 569] width 444 height 33
click at [584, 575] on input "text" at bounding box center [751, 569] width 444 height 33
paste input "[PERSON_NAME][EMAIL_ADDRESS][PERSON_NAME][DOMAIN_NAME]"
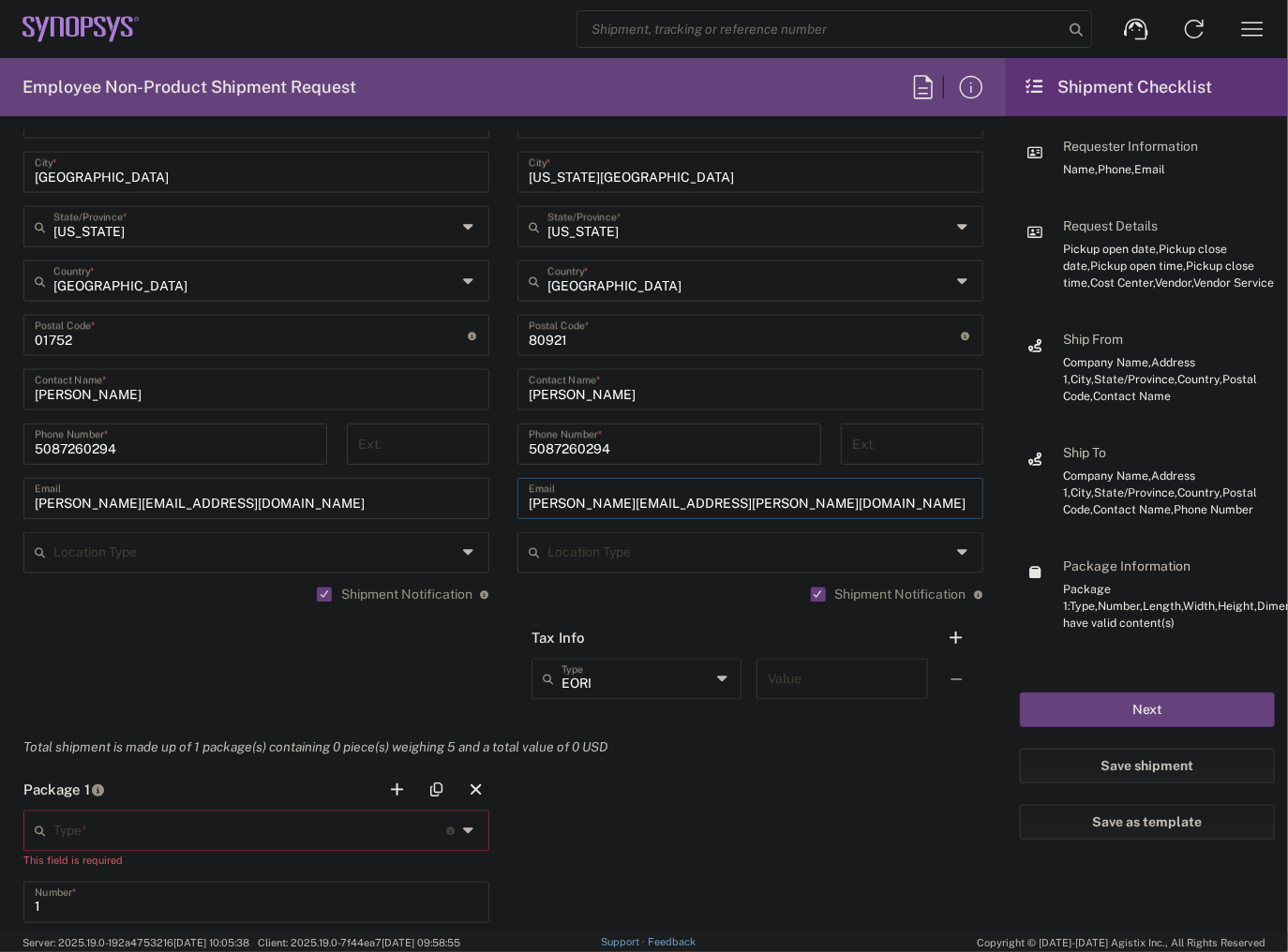
scroll to position [1274, 0]
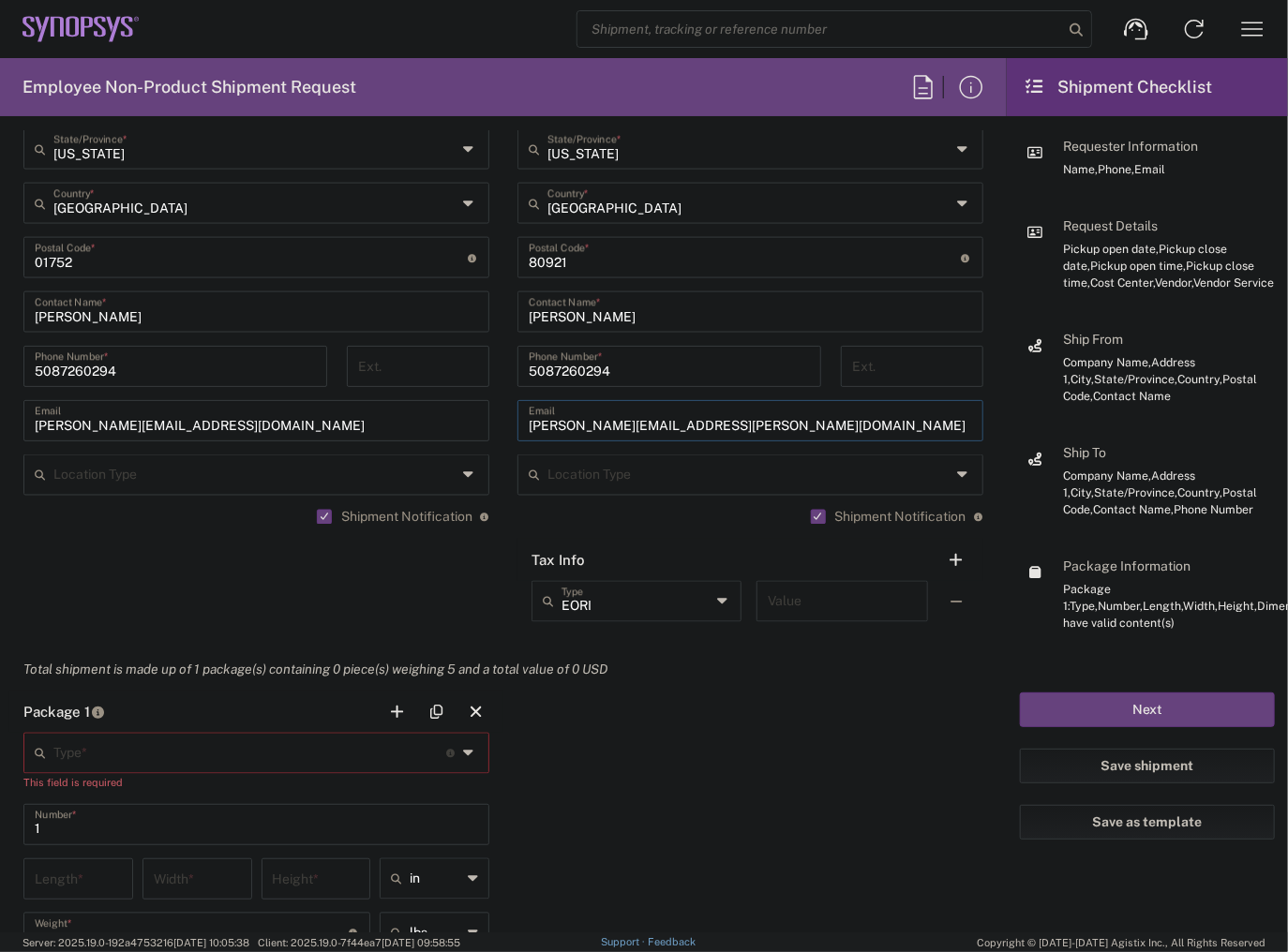
type input "[PERSON_NAME][EMAIL_ADDRESS][PERSON_NAME][DOMAIN_NAME]"
click at [140, 750] on input "text" at bounding box center [249, 751] width 392 height 33
click at [89, 714] on span "Large Box" at bounding box center [254, 718] width 457 height 29
type input "Large Box"
type input "17.5"
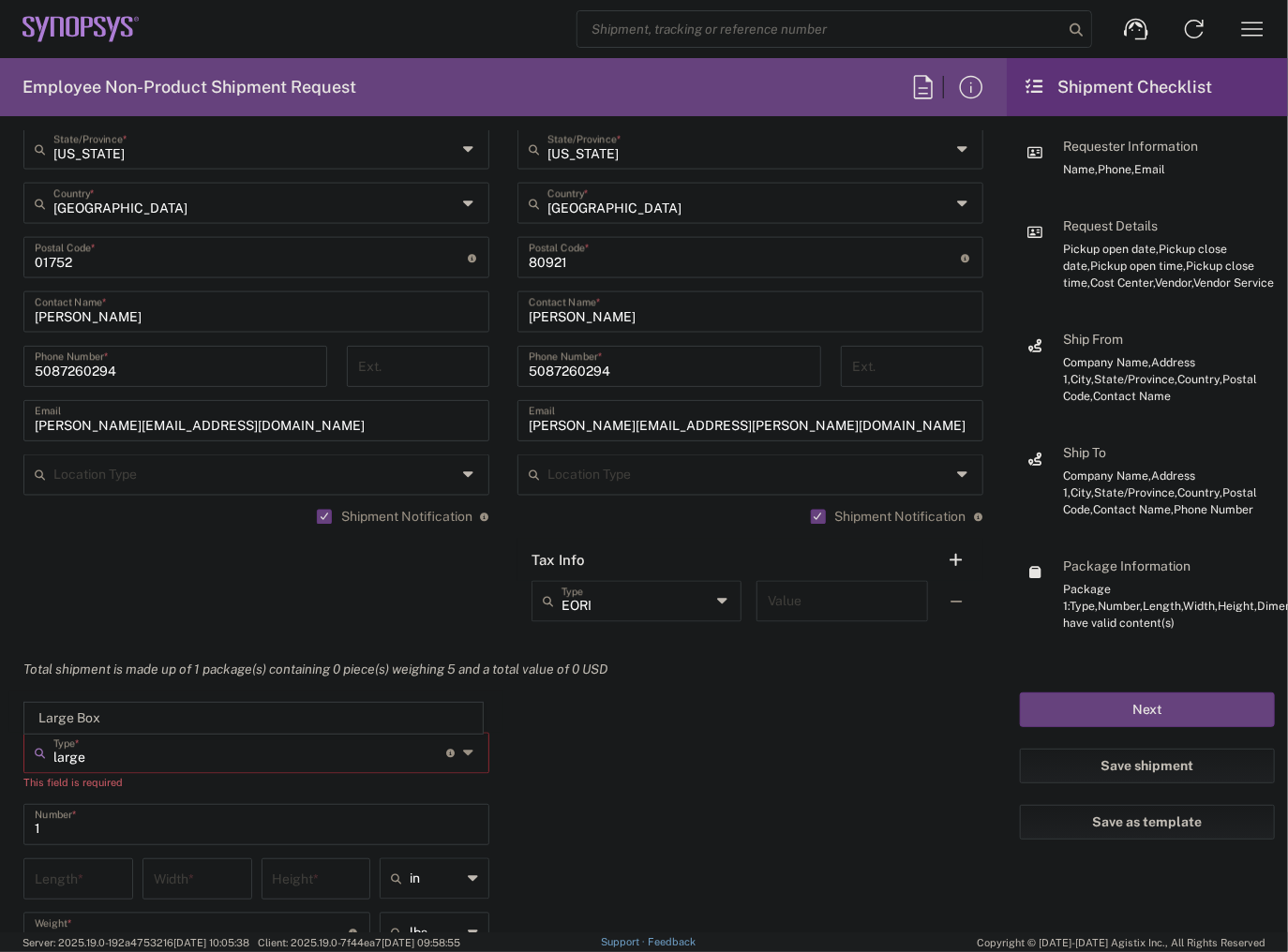
type input "12.5"
type input "3"
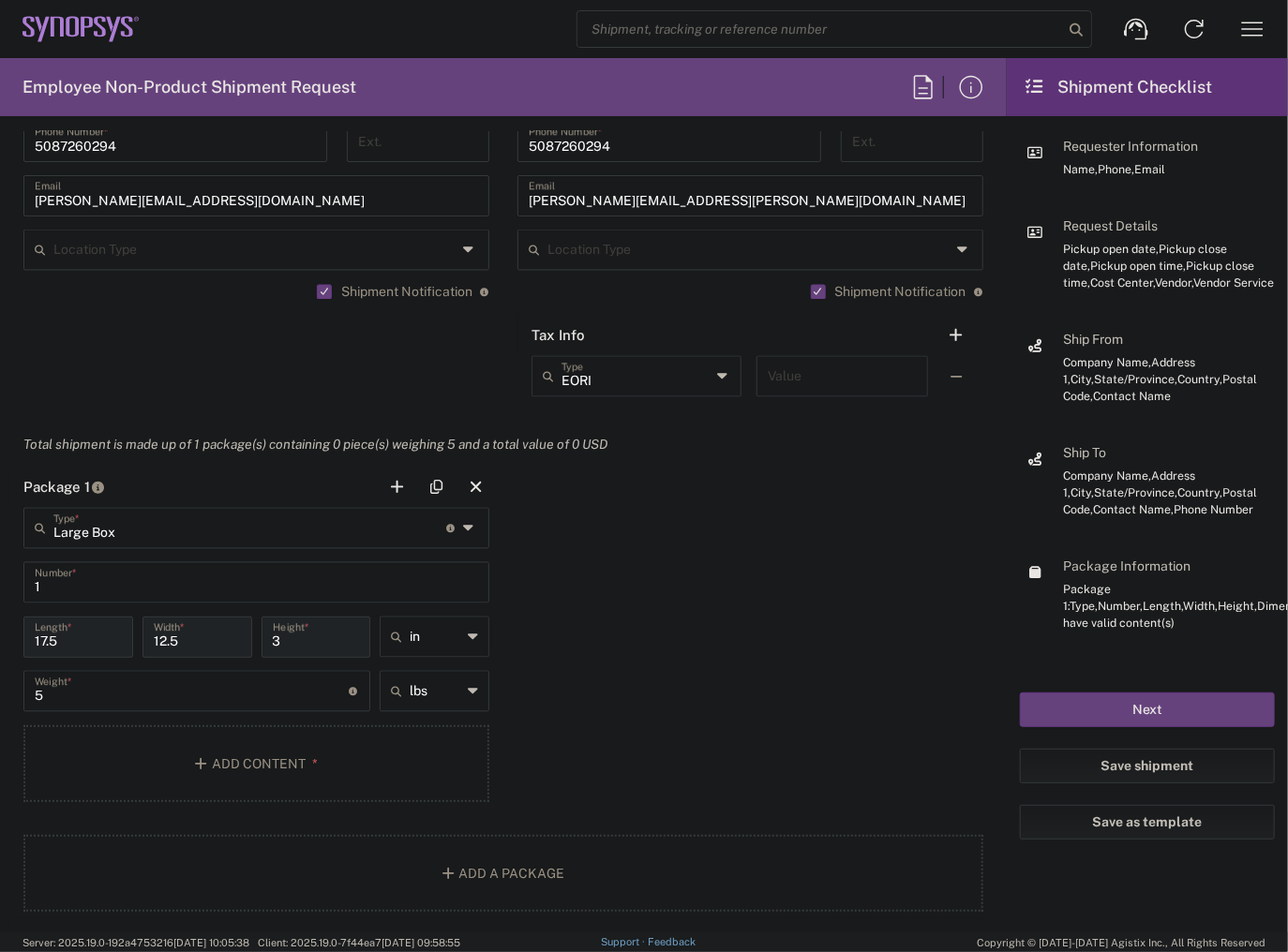
scroll to position [1724, 0]
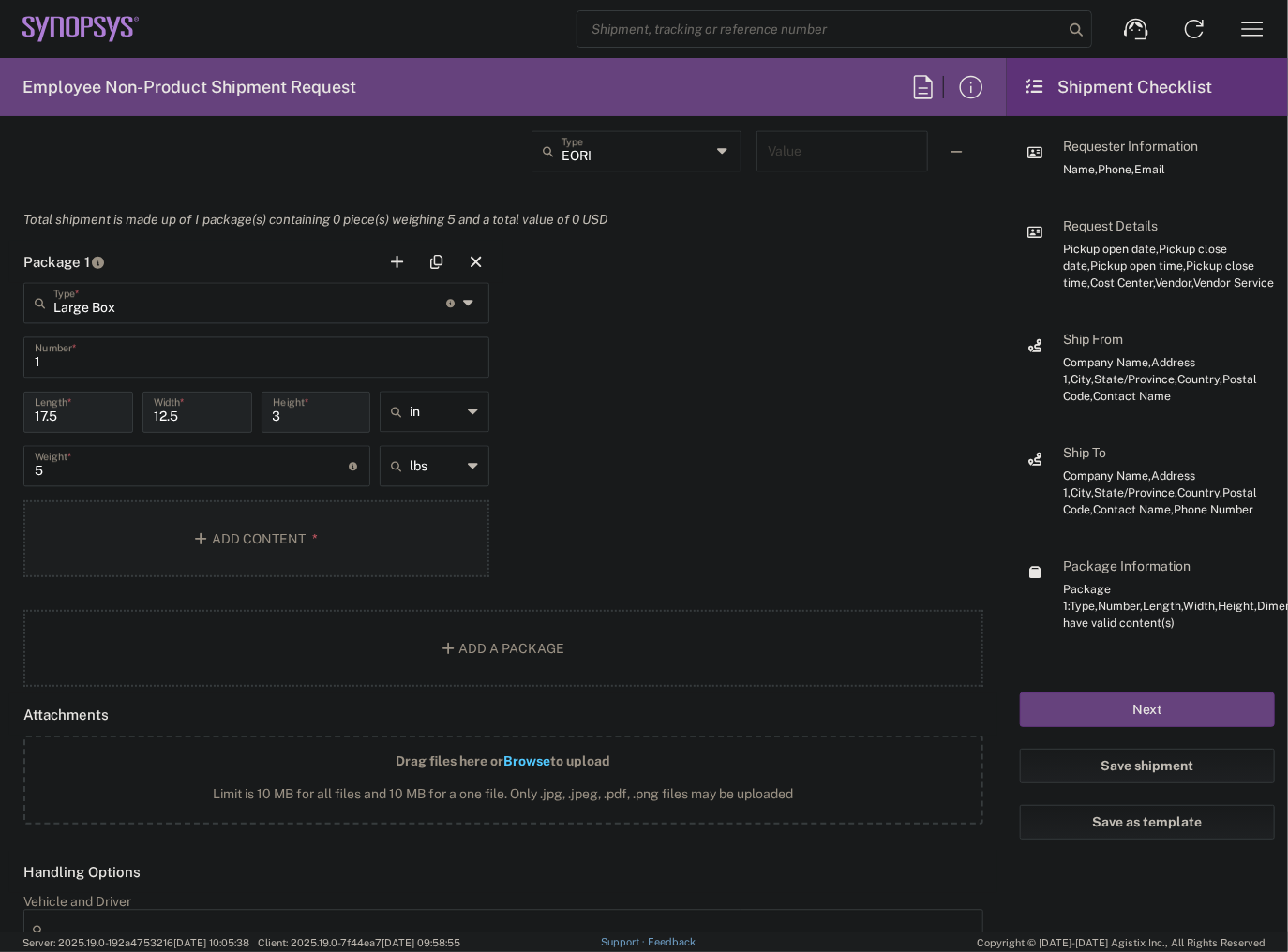
click at [212, 541] on button "Add Content *" at bounding box center [257, 538] width 466 height 77
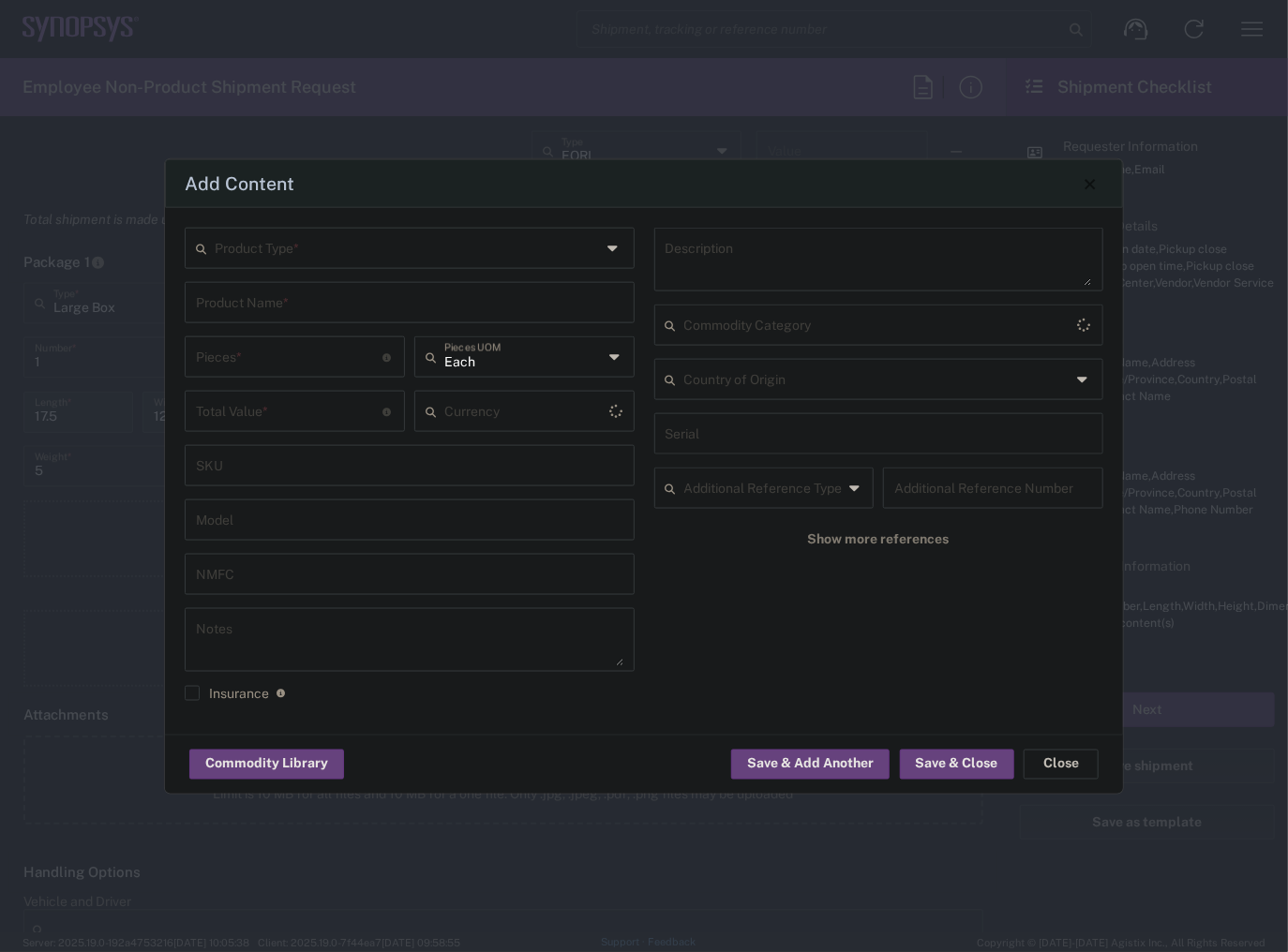
type input "[GEOGRAPHIC_DATA]"
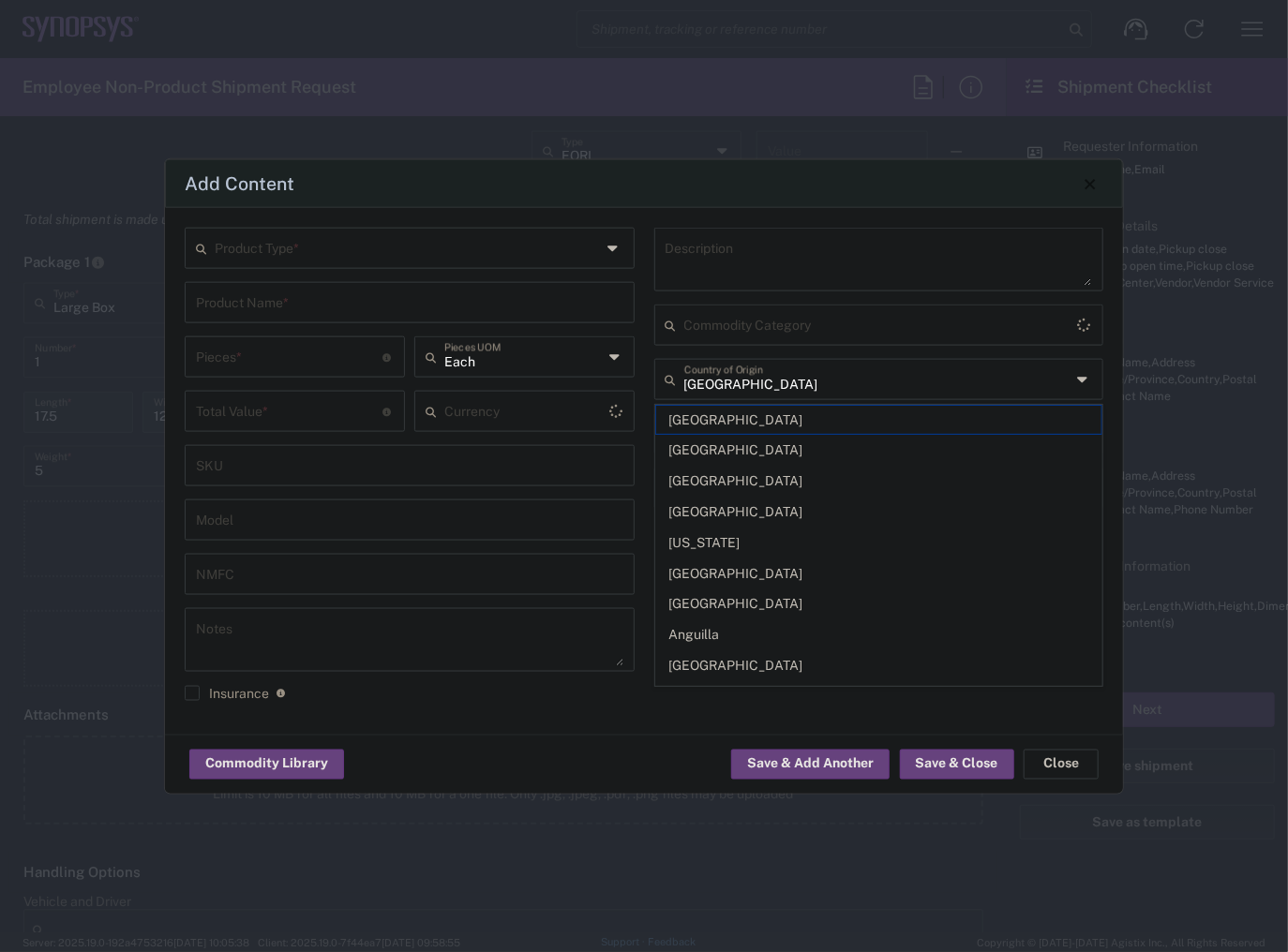
type input "US Dollar"
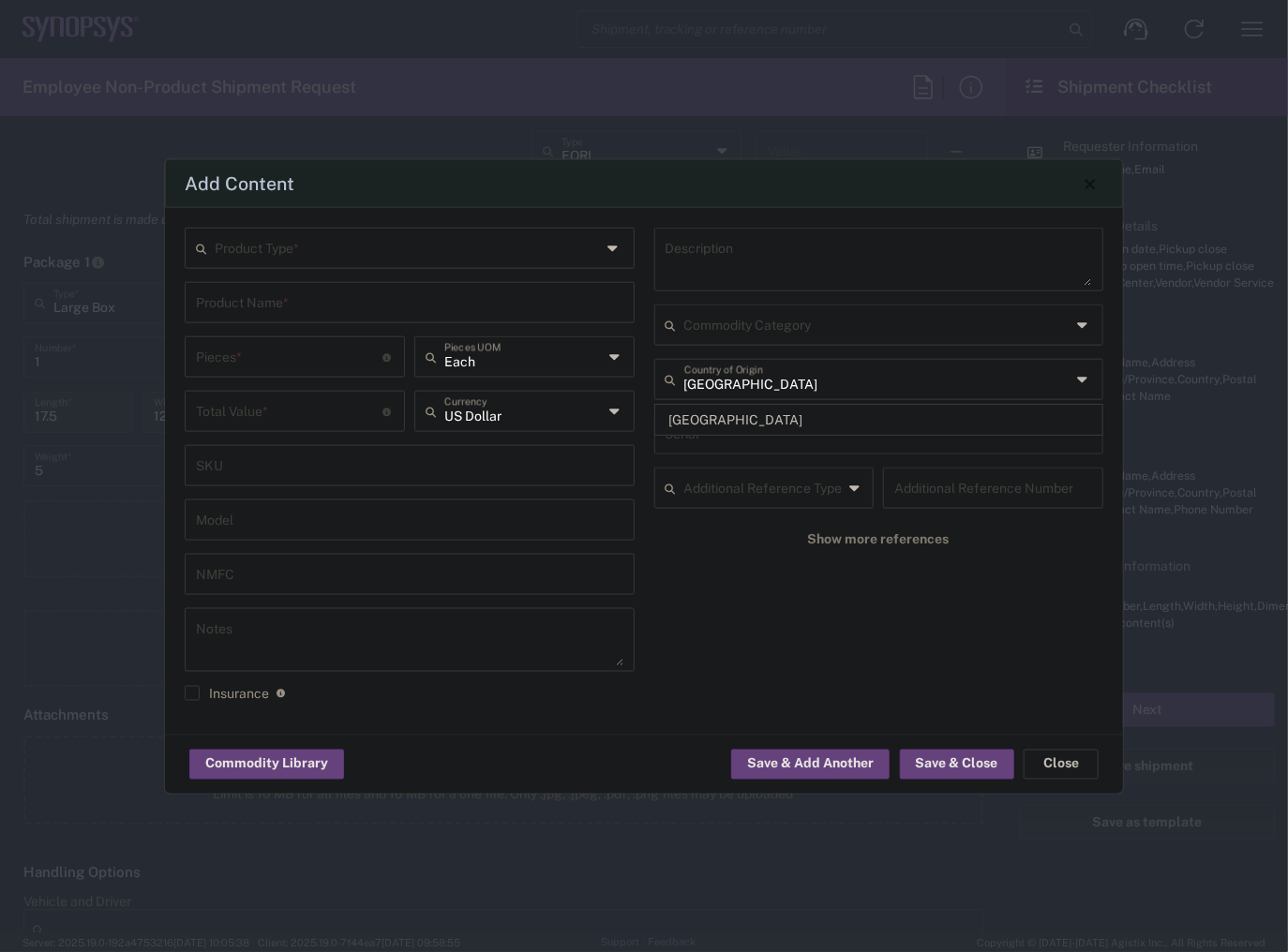
click at [337, 253] on input "text" at bounding box center [408, 246] width 387 height 33
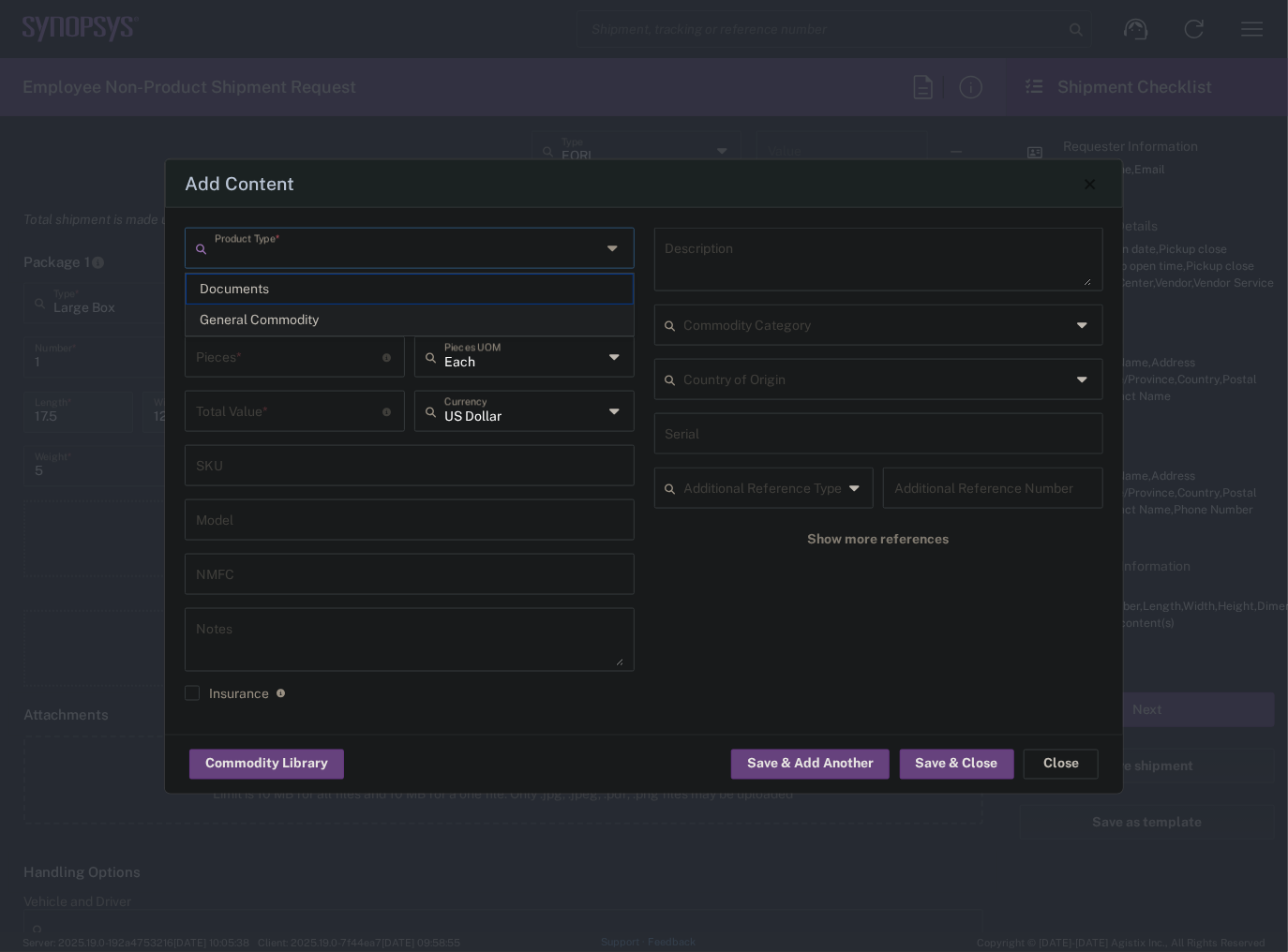
click at [317, 314] on span "General Commodity" at bounding box center [409, 319] width 446 height 29
type input "General Commodity"
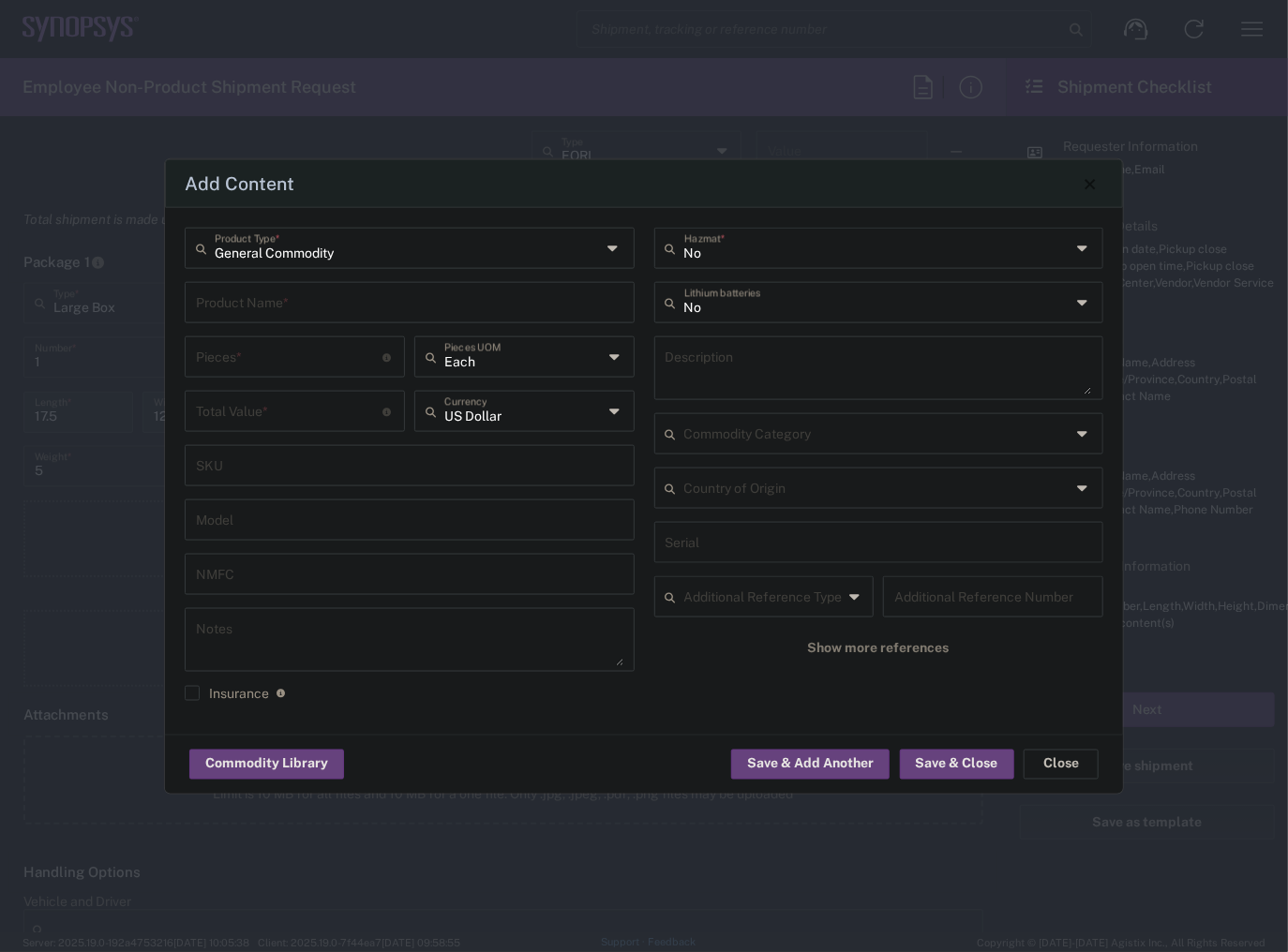
click at [314, 307] on input "text" at bounding box center [409, 301] width 427 height 33
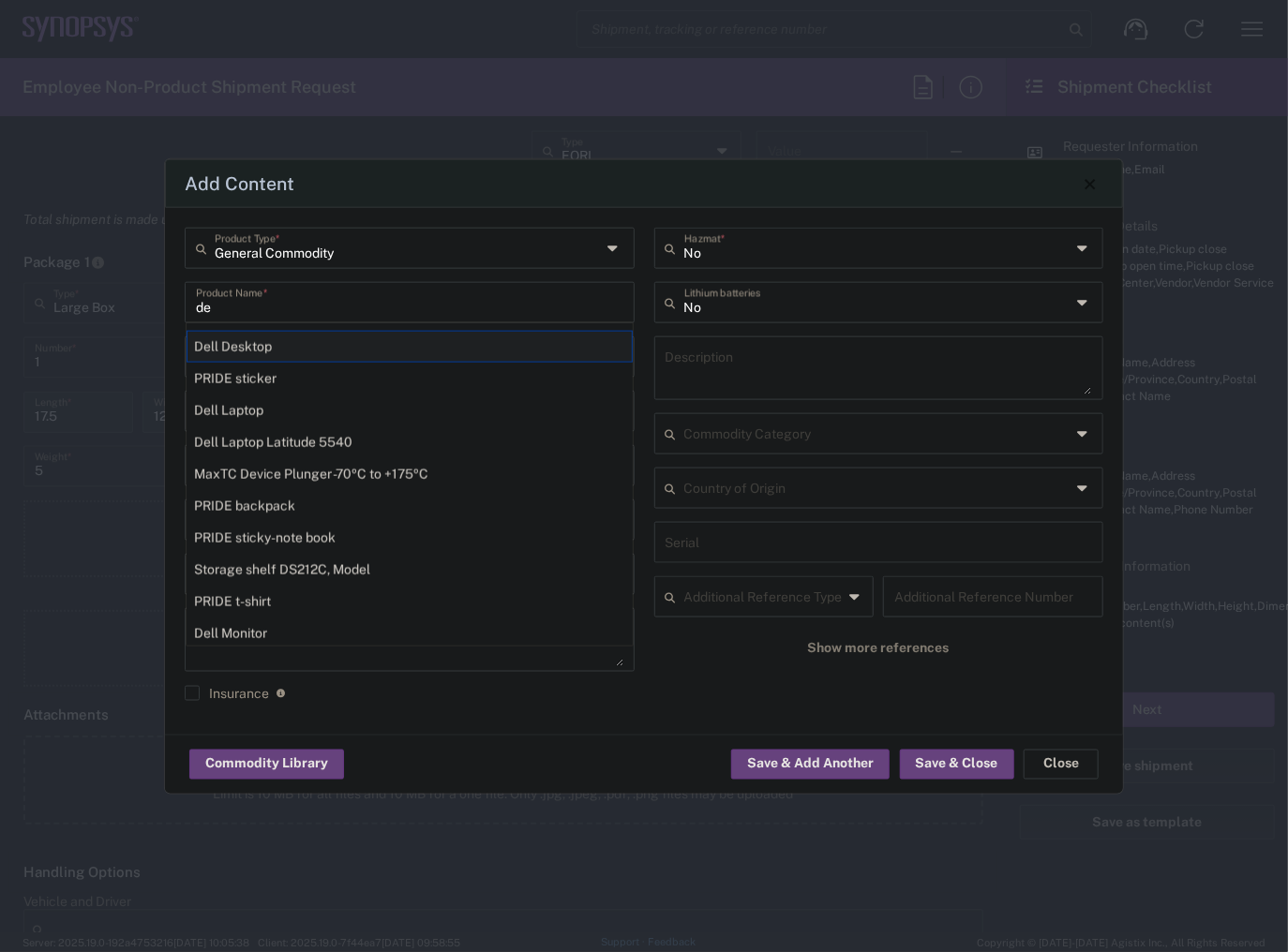
click at [289, 344] on div "Dell Desktop" at bounding box center [409, 347] width 446 height 32
type input "Dell Desktop"
type textarea "Dell All in One Workstation"
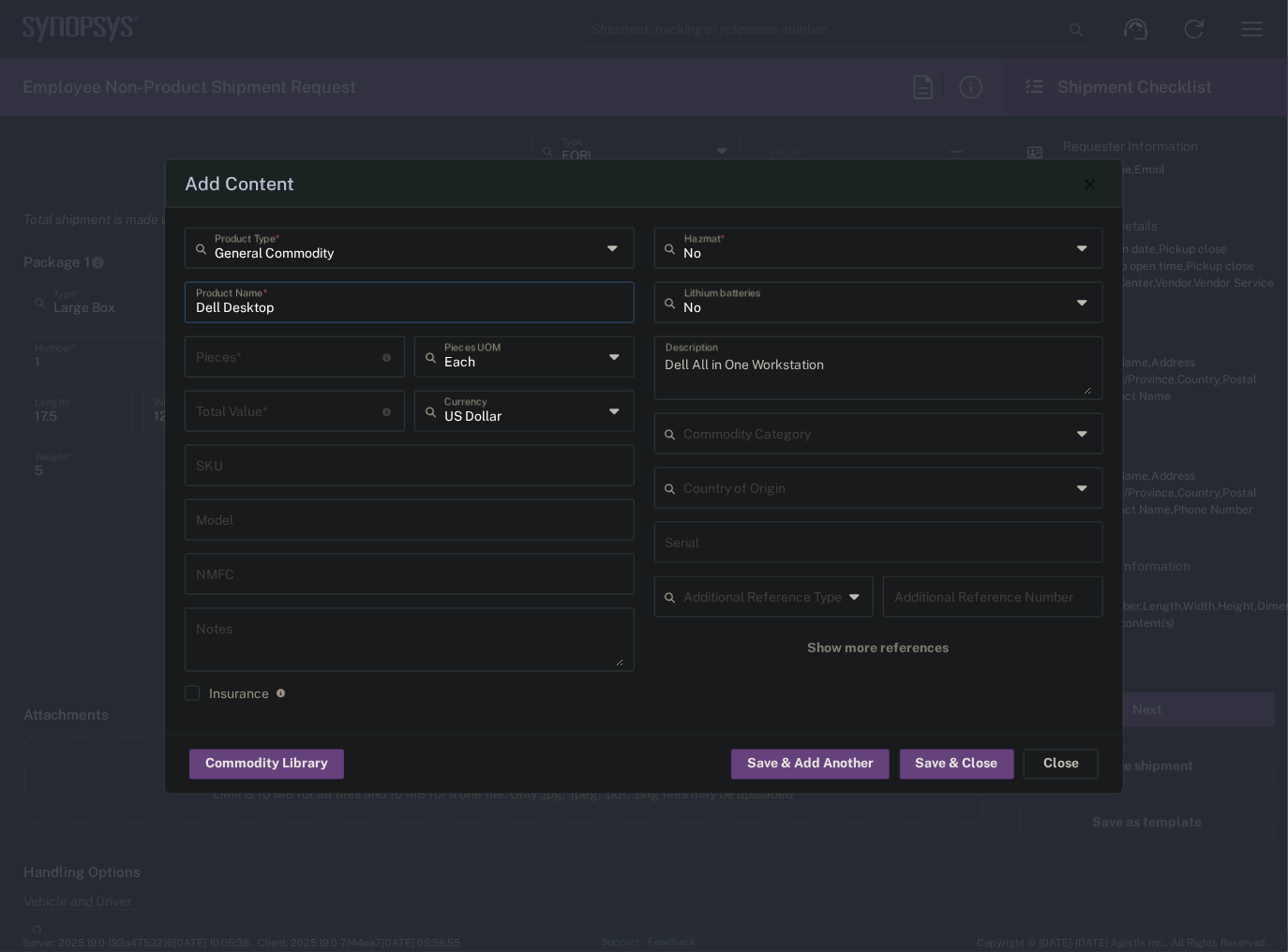
click at [299, 372] on div "Pieces * Number of pieces inside all the packages" at bounding box center [295, 357] width 220 height 42
type input "1"
click at [260, 399] on input "number" at bounding box center [290, 409] width 188 height 33
type input "950"
click at [755, 311] on input "text" at bounding box center [878, 301] width 387 height 33
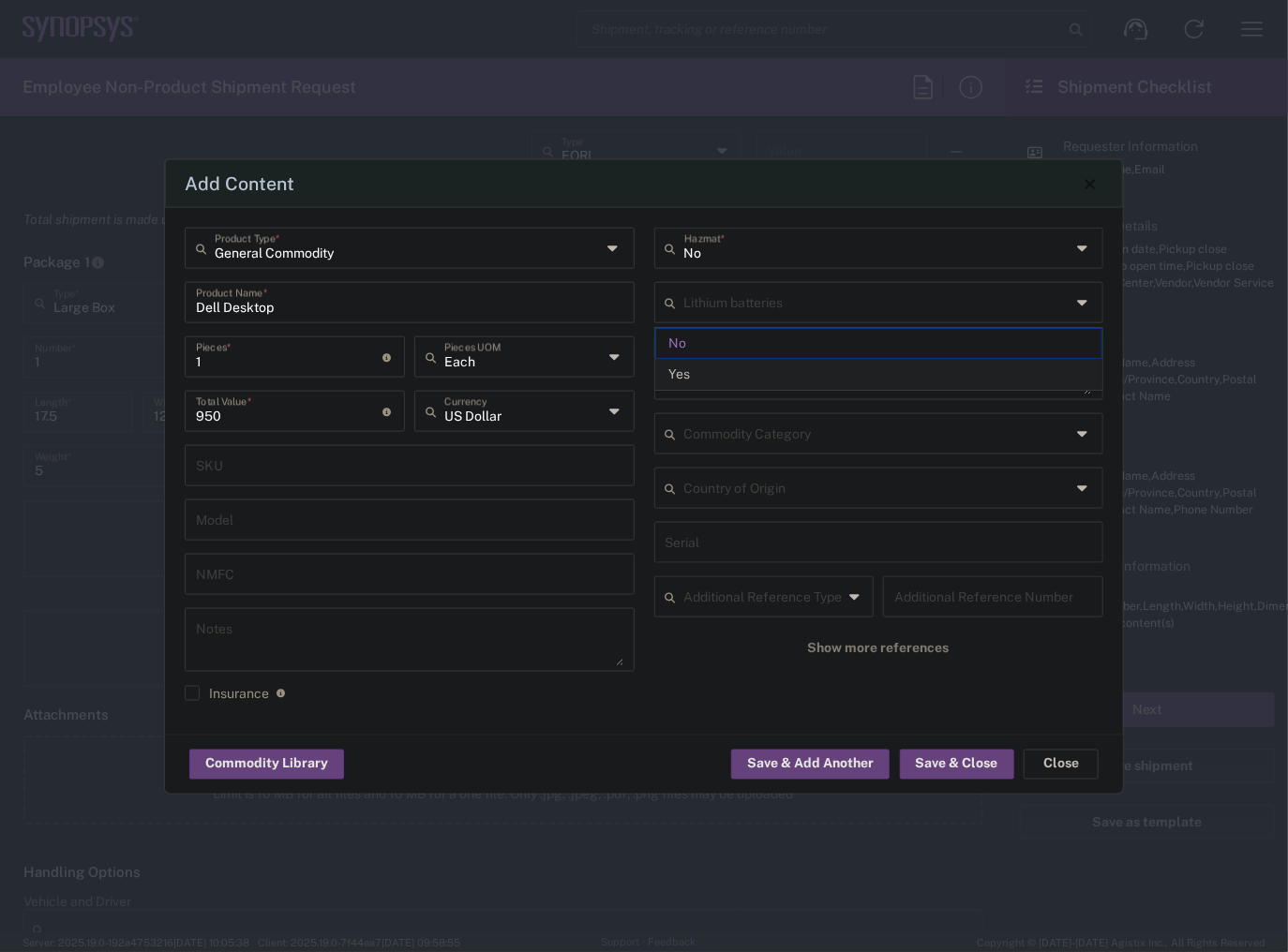
click at [728, 376] on span "Yes" at bounding box center [879, 374] width 446 height 29
type input "Yes"
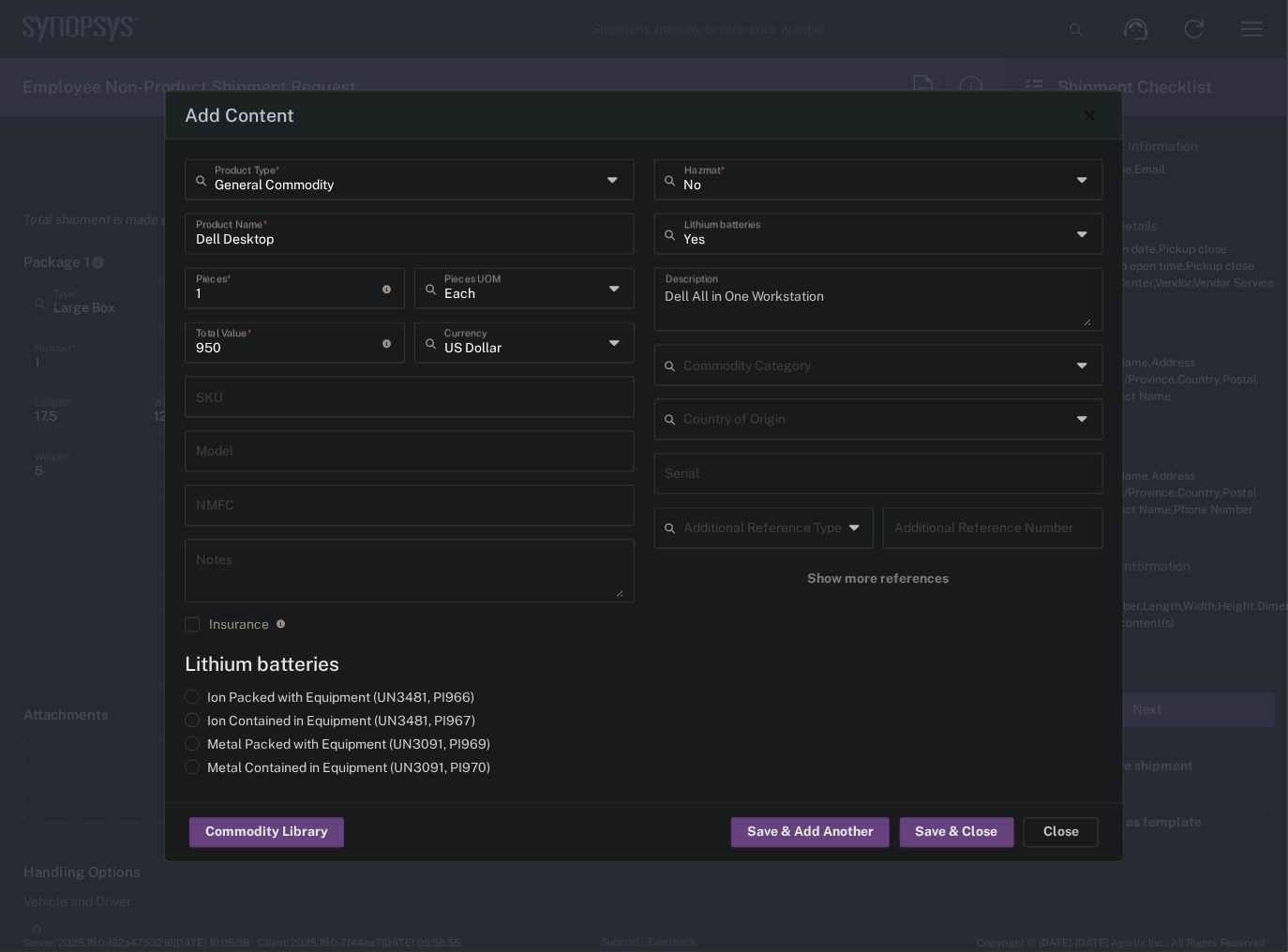
click at [272, 717] on label "Ion Contained in Equipment (UN3481, PI967)" at bounding box center [330, 722] width 291 height 17
click at [219, 717] on input "Ion Contained in Equipment (UN3481, PI967)" at bounding box center [213, 719] width 12 height 12
radio input "true"
click at [922, 832] on button "Save & Close" at bounding box center [956, 833] width 115 height 30
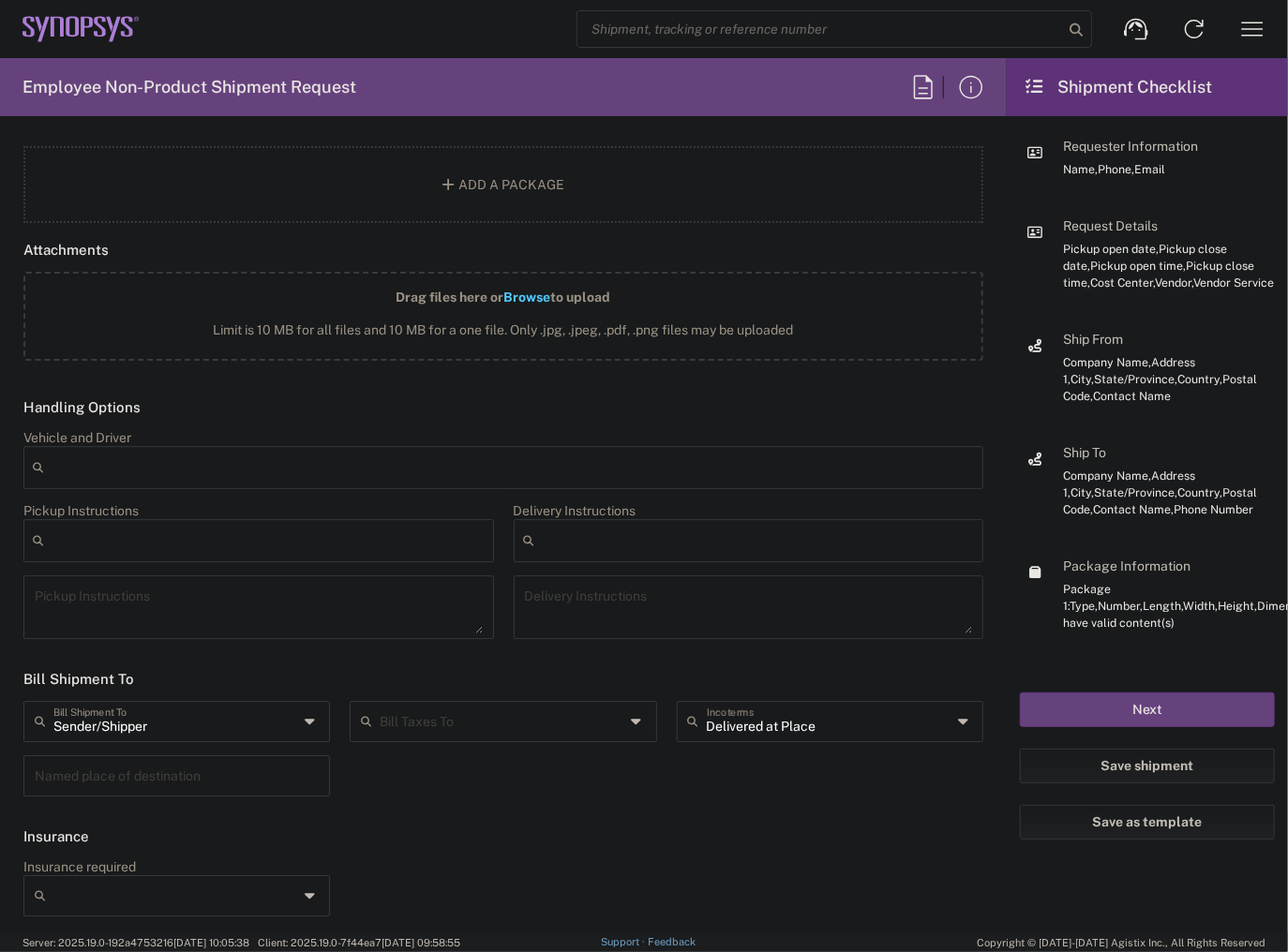
scroll to position [2303, 0]
click at [542, 707] on input "Recipient Account" at bounding box center [502, 716] width 245 height 33
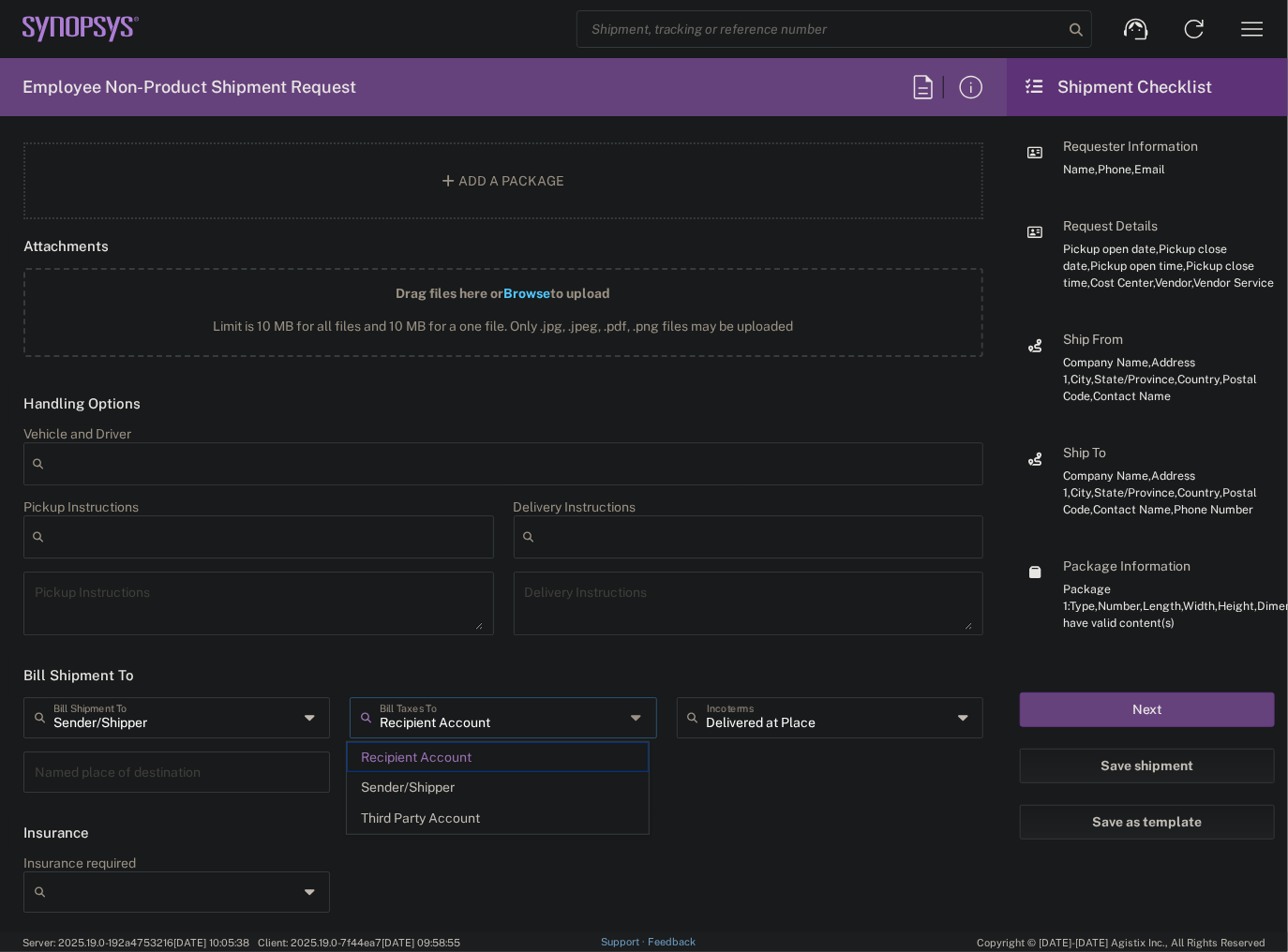
click at [504, 785] on span "Sender/Shipper" at bounding box center [498, 787] width 299 height 29
type input "Sender/Shipper"
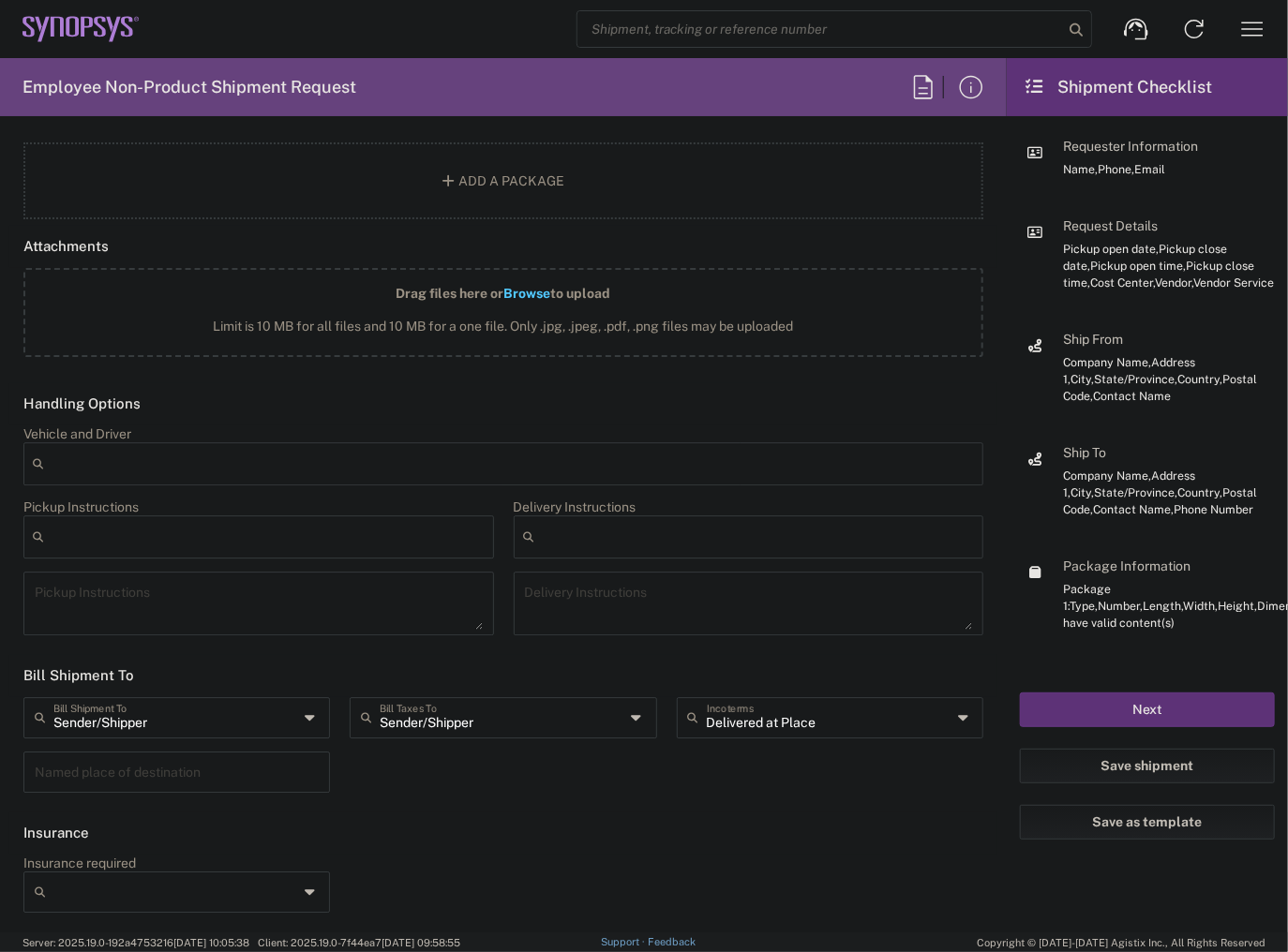
click at [1106, 722] on button "Next" at bounding box center [1147, 710] width 255 height 35
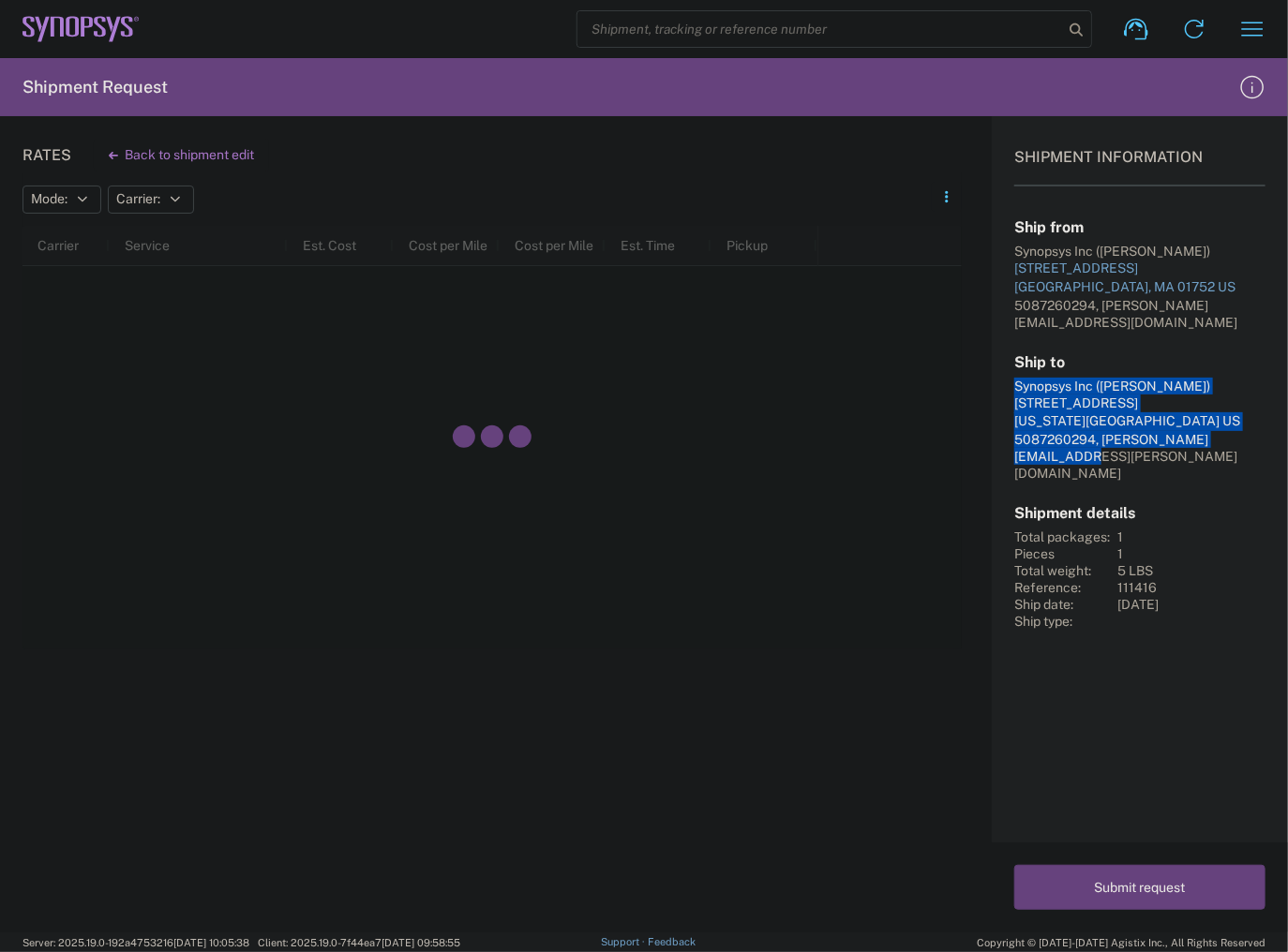
drag, startPoint x: 1135, startPoint y: 421, endPoint x: 987, endPoint y: 370, distance: 156.5
click at [987, 370] on div "Rates Back to shipment edit Mode: No Results Found Carrier: No Results Found Ca…" at bounding box center [644, 524] width 1288 height 816
copy div "Synopsys Inc ([PERSON_NAME]) [STREET_ADDRESS][US_STATE] US 5087260294, [PERSON_…"
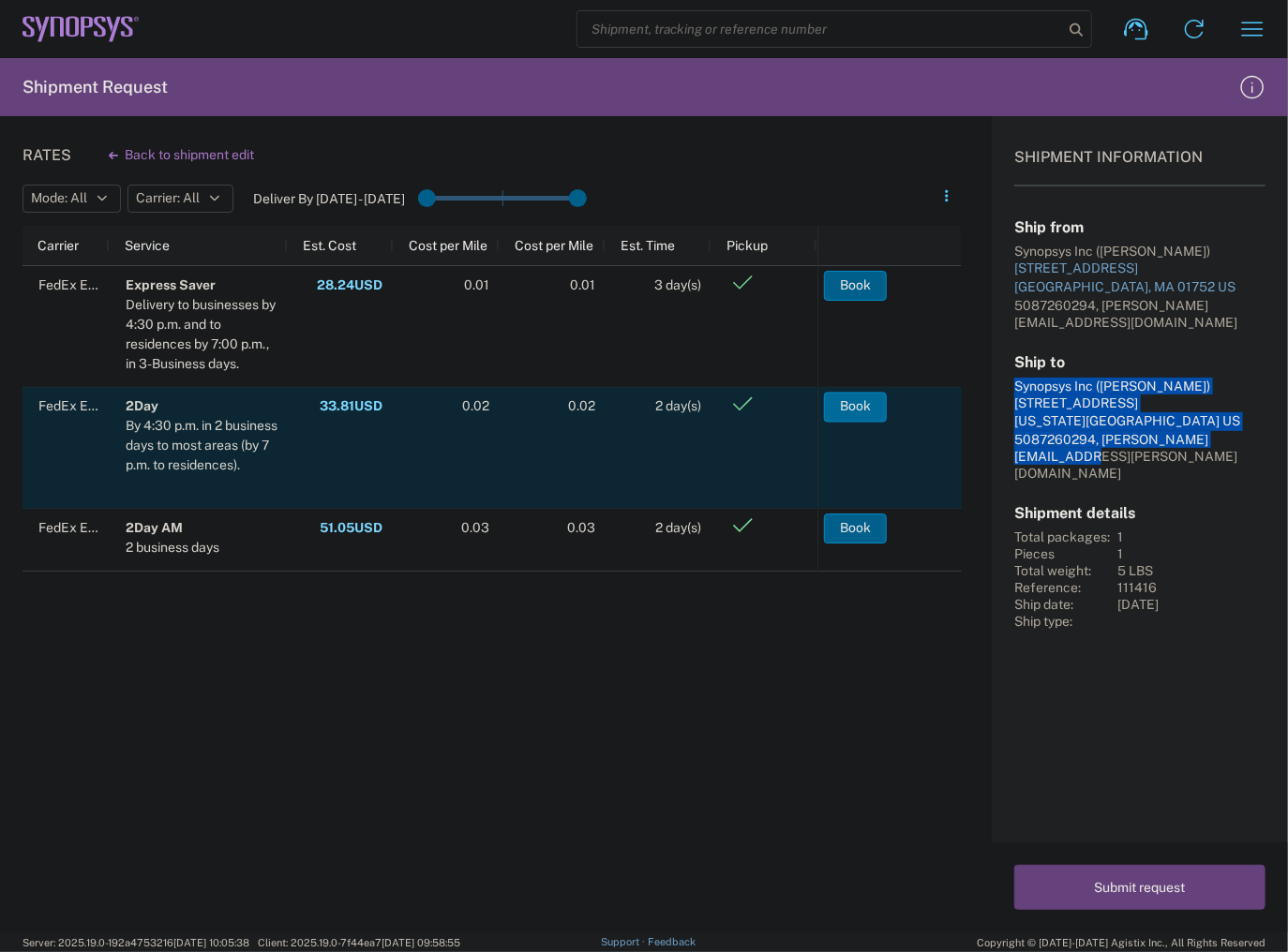
click at [847, 405] on button "Book" at bounding box center [855, 406] width 63 height 30
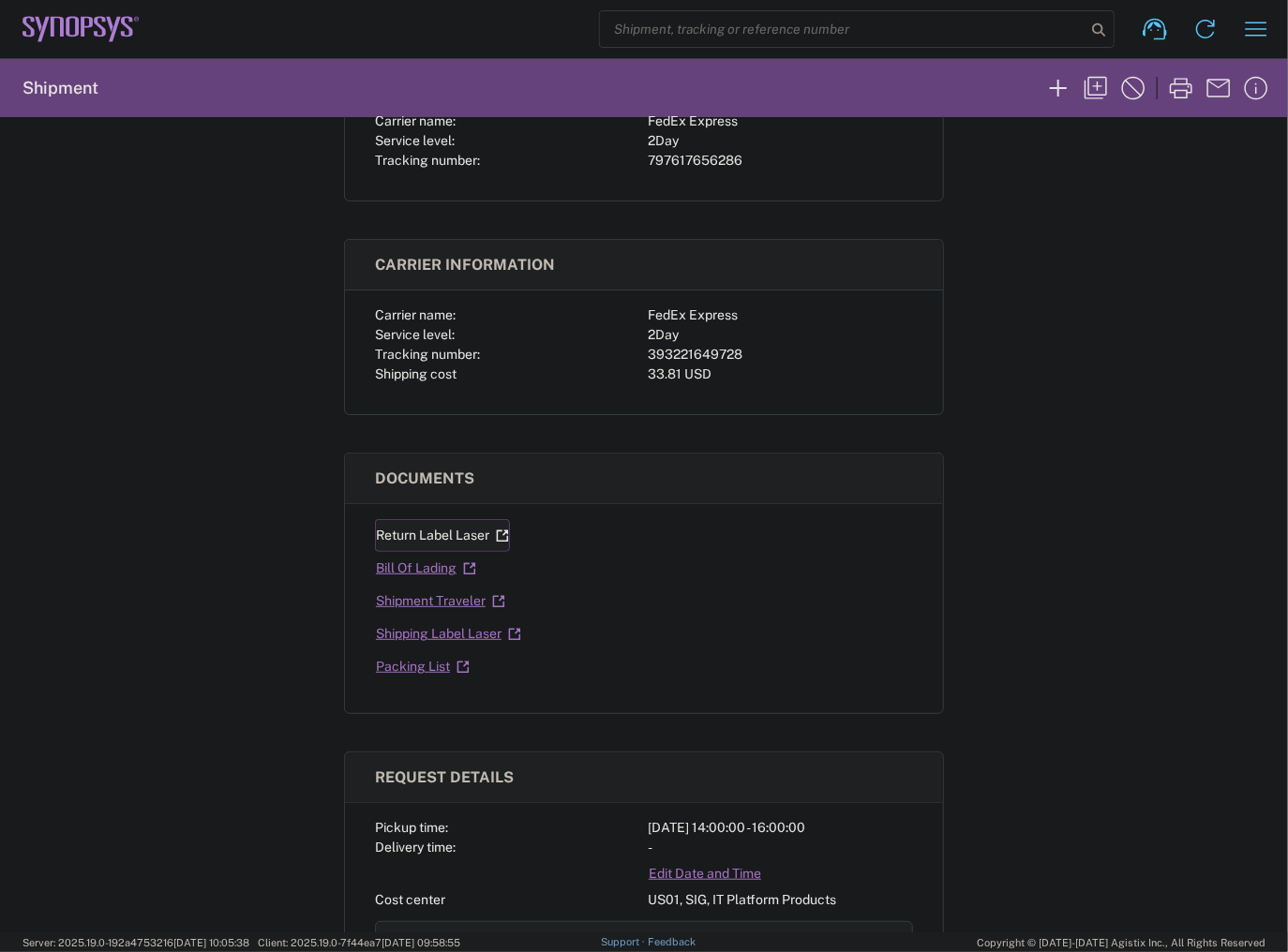
scroll to position [75, 0]
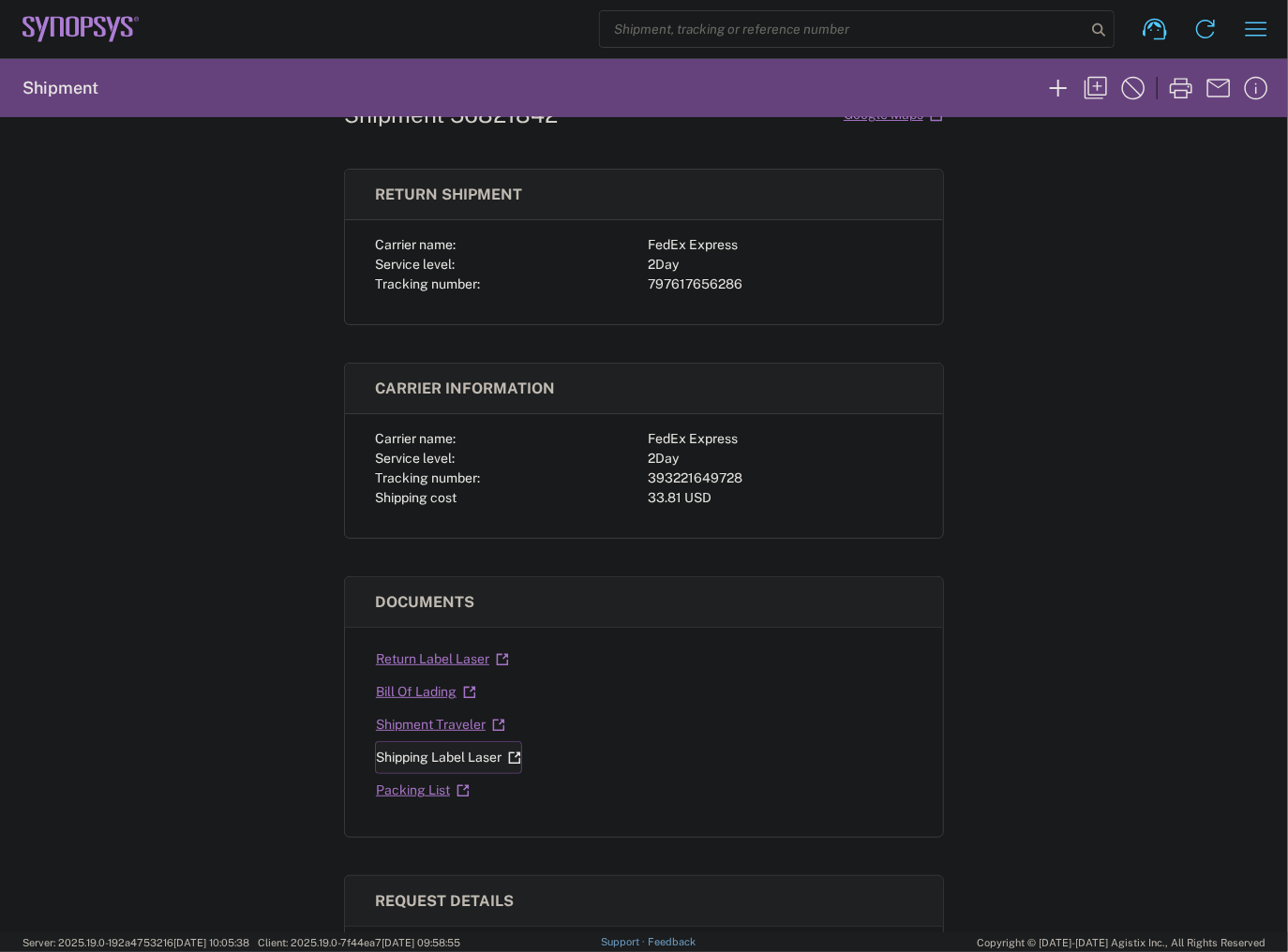
click at [450, 750] on link "Shipping Label Laser" at bounding box center [448, 757] width 147 height 33
click at [414, 658] on link "Return Label Laser" at bounding box center [443, 658] width 135 height 33
